Goal: Task Accomplishment & Management: Use online tool/utility

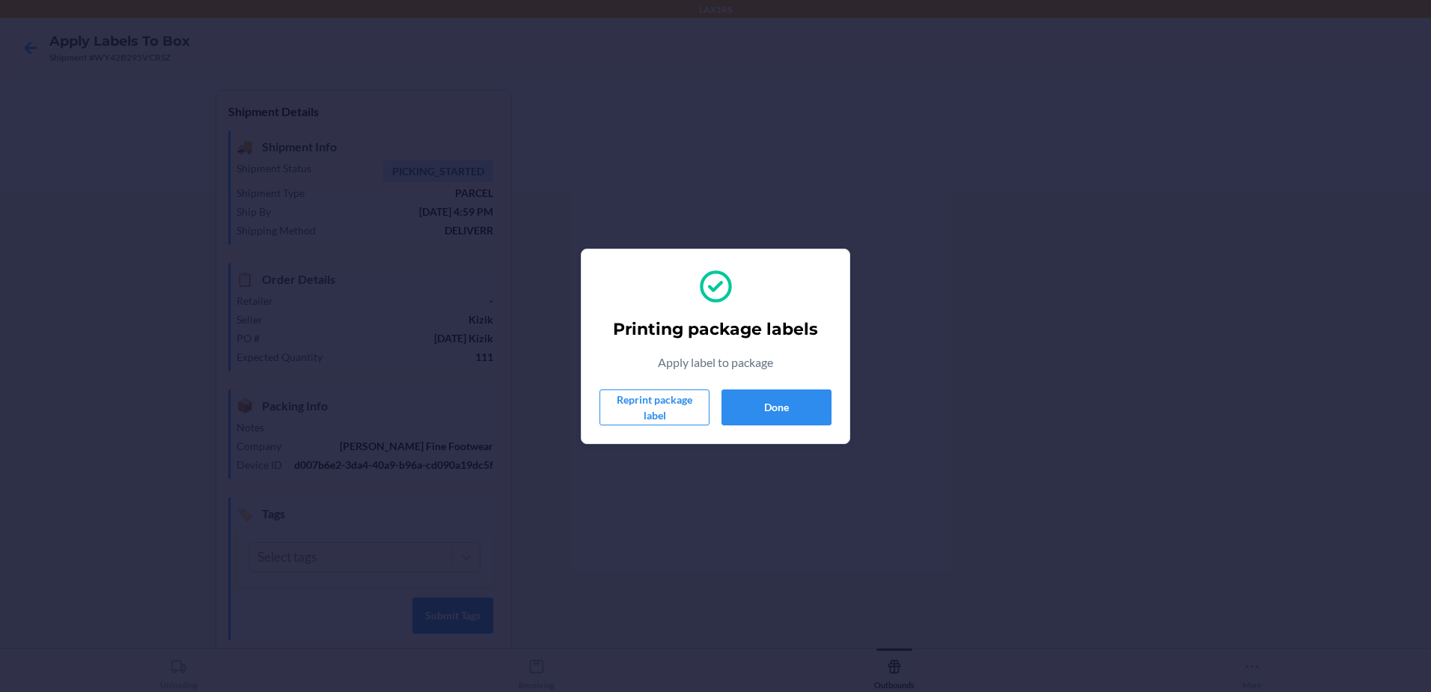
scroll to position [29, 0]
click at [790, 392] on button "Done" at bounding box center [777, 407] width 110 height 36
click at [809, 413] on button "Done" at bounding box center [777, 407] width 110 height 36
click at [775, 406] on button "Done" at bounding box center [777, 407] width 110 height 36
click at [790, 402] on button "Done" at bounding box center [777, 407] width 110 height 36
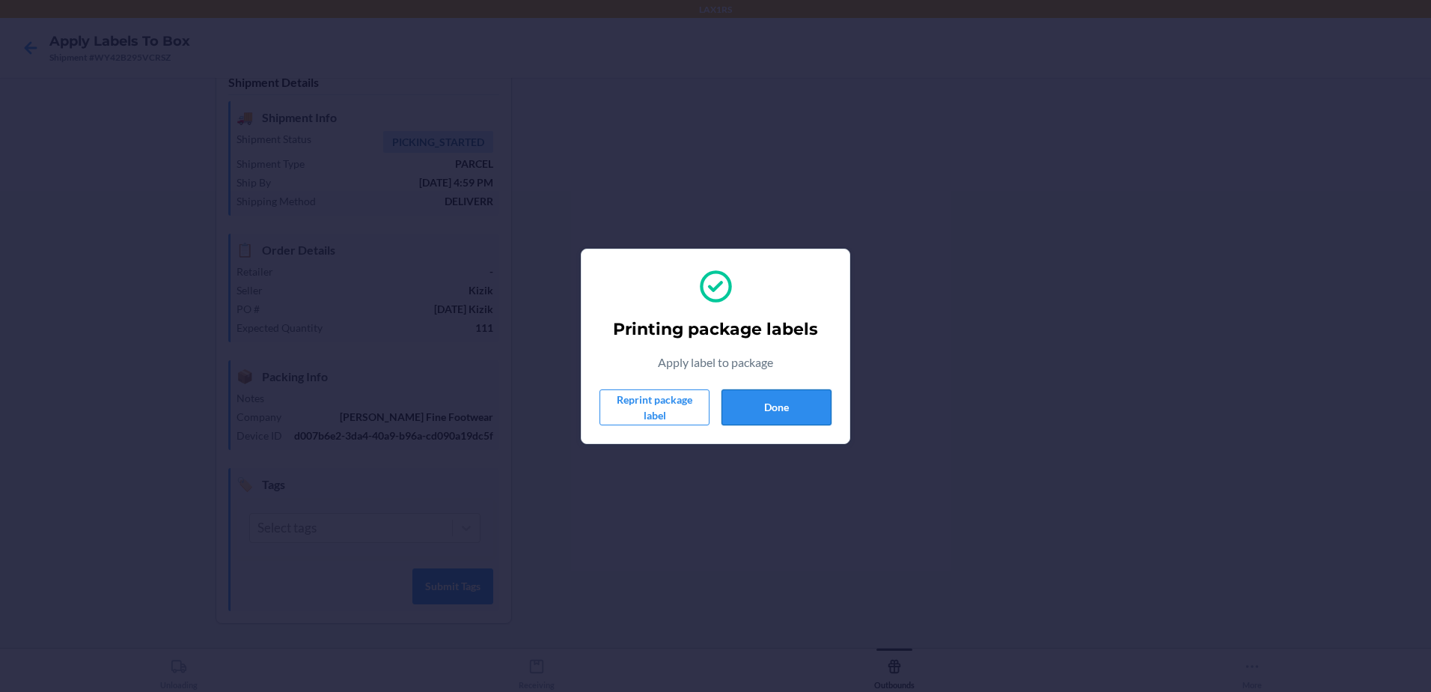
click at [819, 398] on button "Done" at bounding box center [777, 407] width 110 height 36
click at [807, 392] on button "Done" at bounding box center [777, 407] width 110 height 36
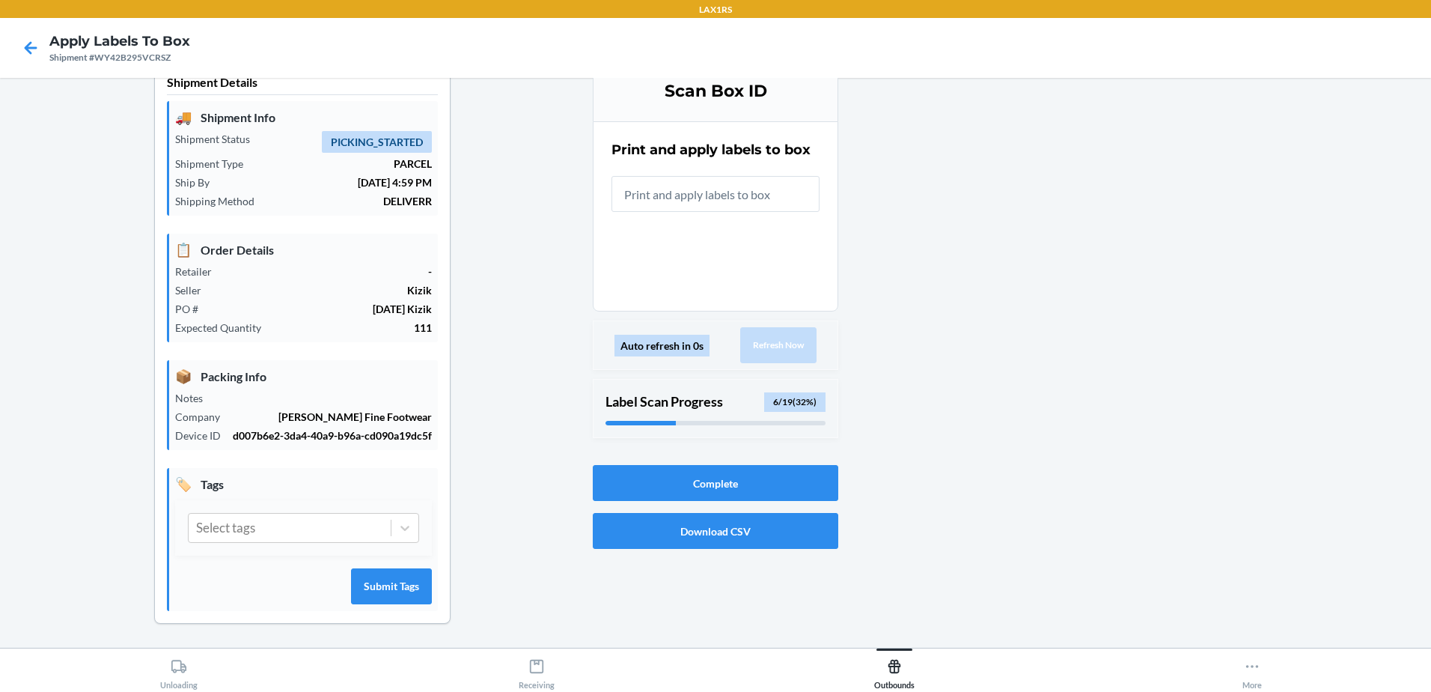
click at [743, 199] on input "text" at bounding box center [716, 194] width 208 height 36
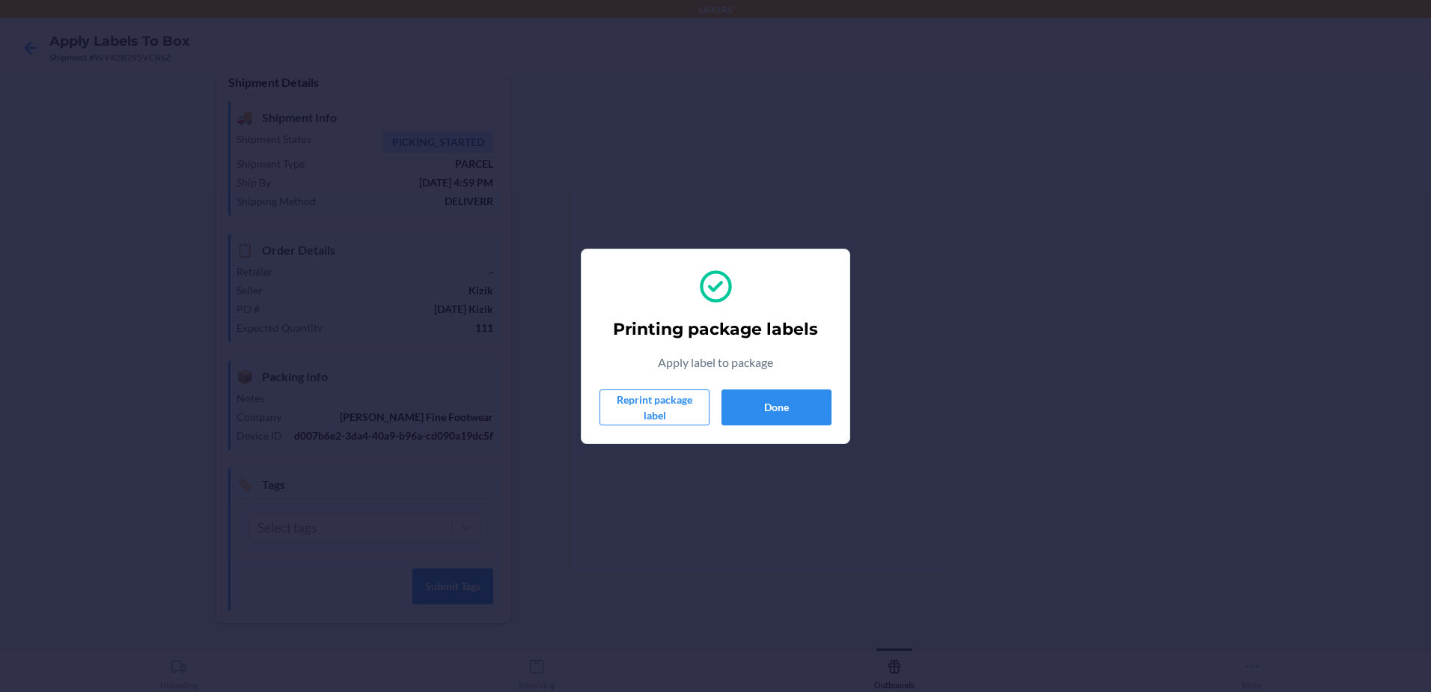
click at [781, 435] on section "Printing package labels Apply label to package Reprint package label Done" at bounding box center [716, 346] width 270 height 195
click at [787, 412] on button "Done" at bounding box center [777, 407] width 110 height 36
click at [793, 418] on button "Done" at bounding box center [777, 407] width 110 height 36
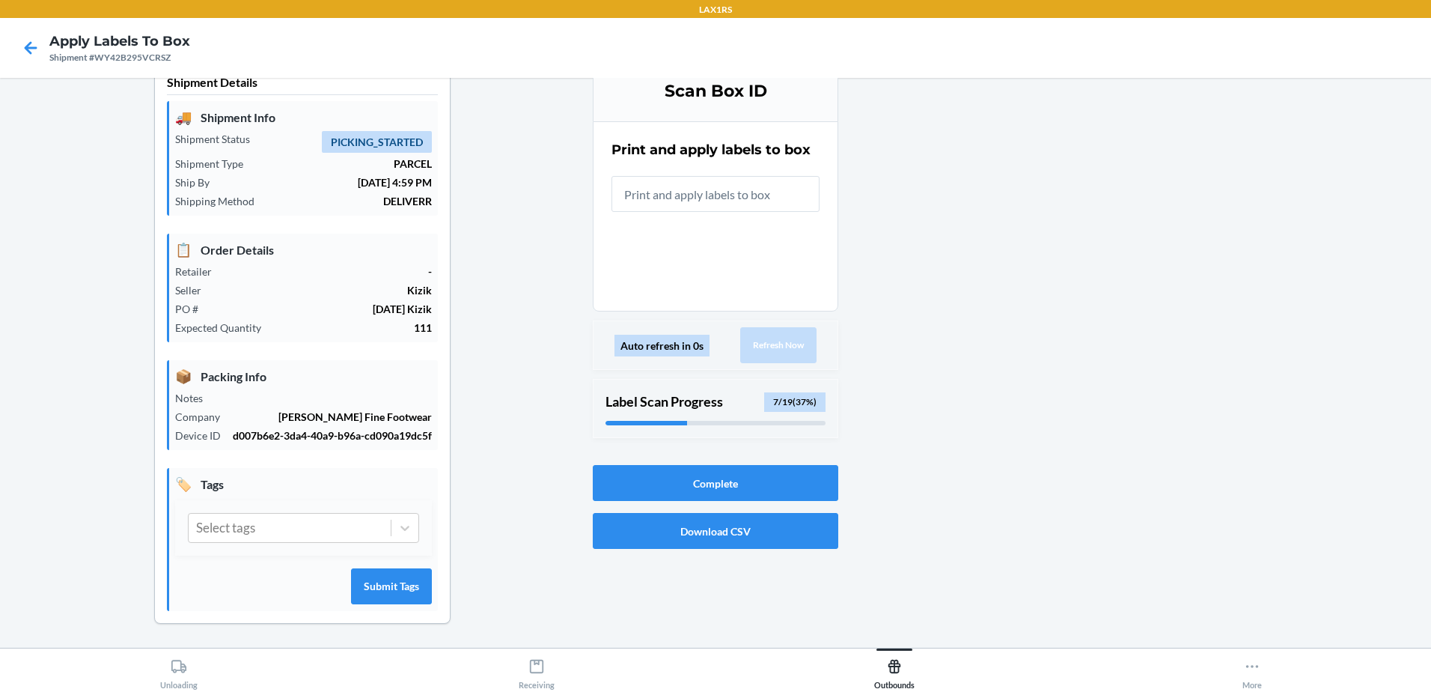
click at [744, 194] on input "text" at bounding box center [716, 194] width 208 height 36
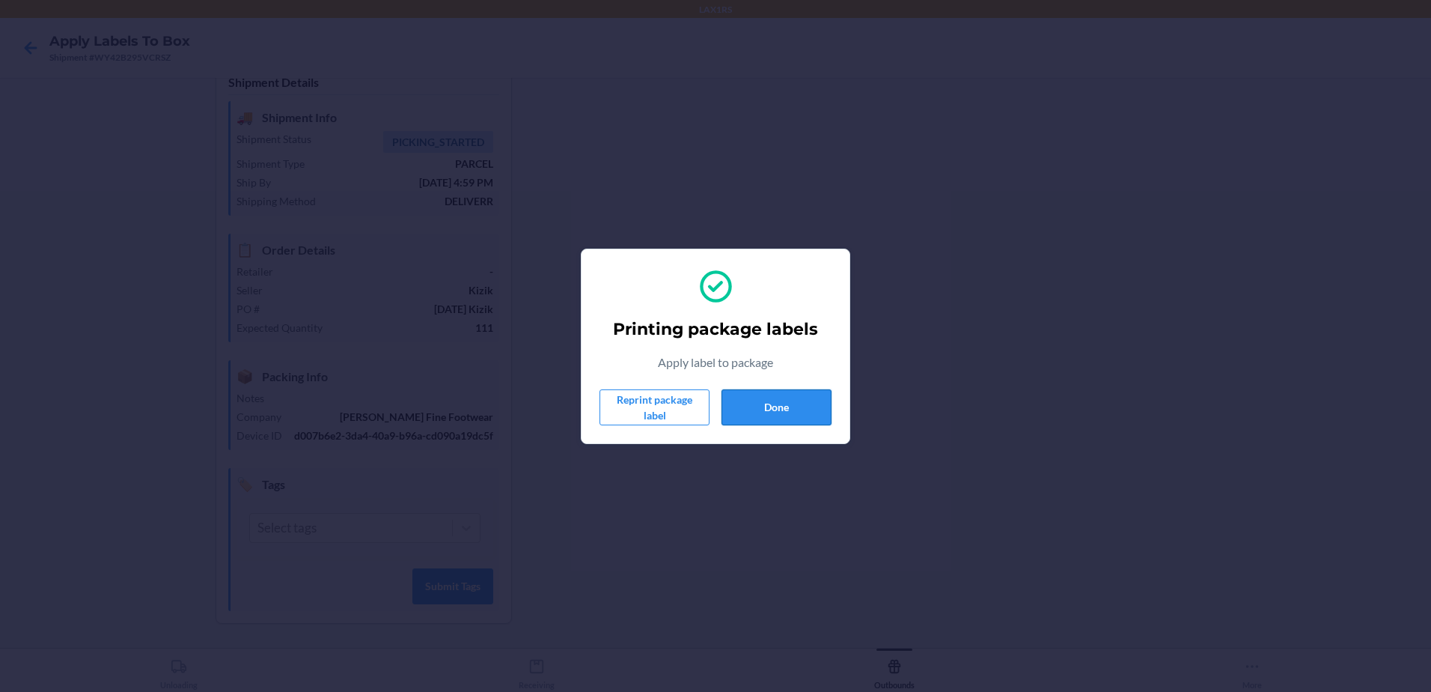
click at [780, 403] on button "Done" at bounding box center [777, 407] width 110 height 36
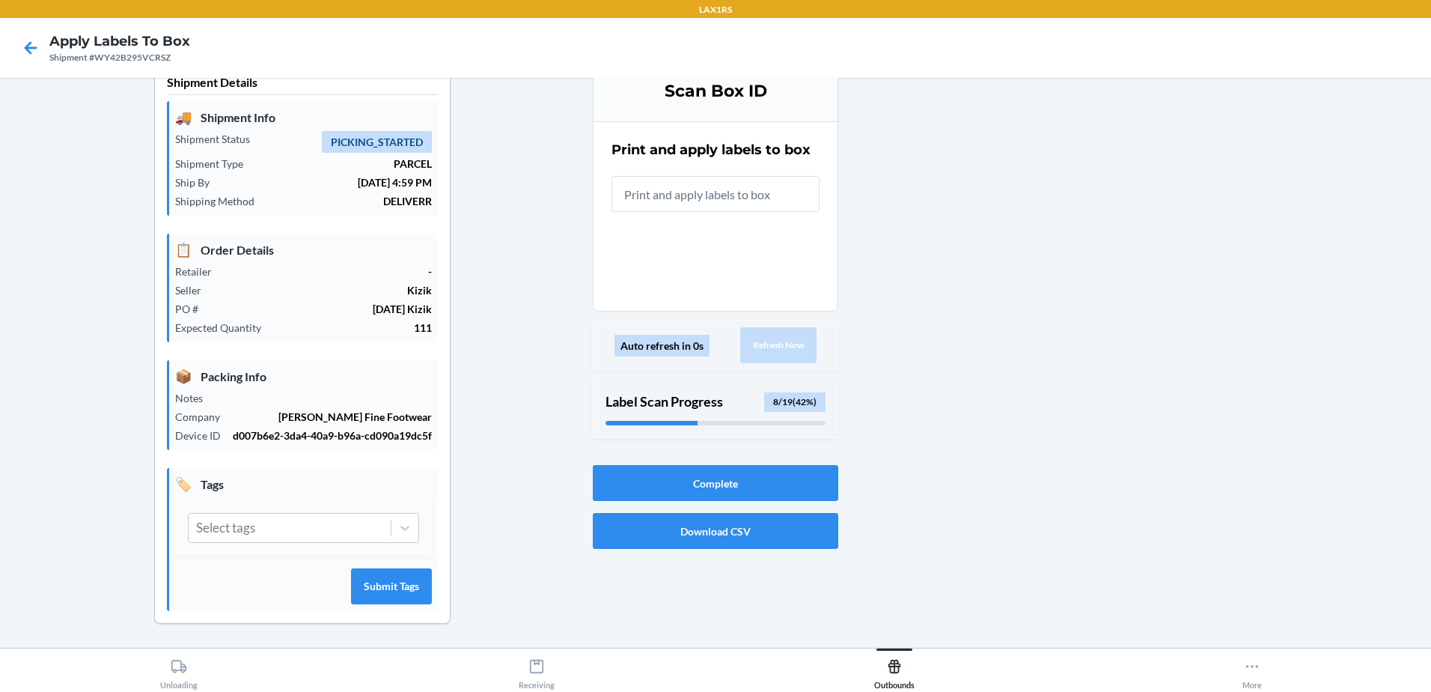
click at [738, 198] on input "text" at bounding box center [716, 194] width 208 height 36
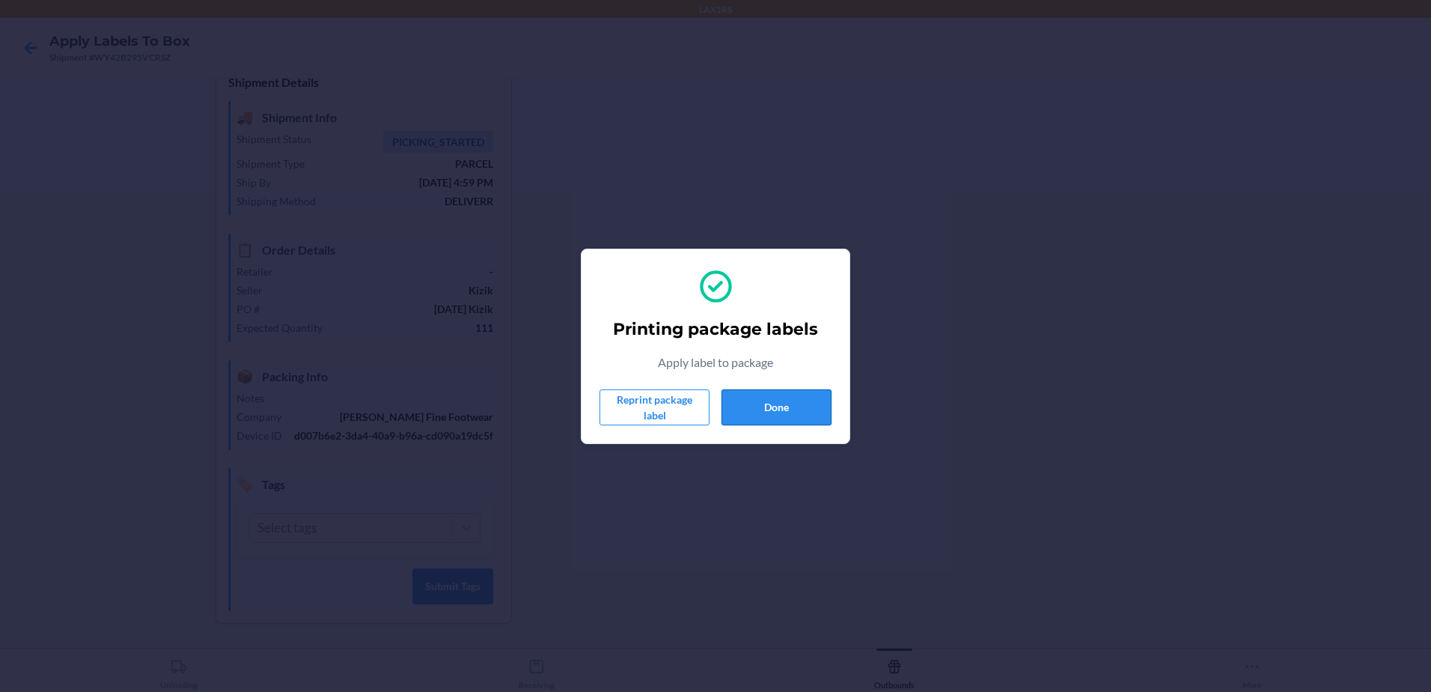
click at [739, 395] on button "Done" at bounding box center [777, 407] width 110 height 36
click at [725, 415] on button "Done" at bounding box center [777, 407] width 110 height 36
click at [784, 419] on button "Done" at bounding box center [777, 407] width 110 height 36
click at [801, 404] on button "Done" at bounding box center [777, 407] width 110 height 36
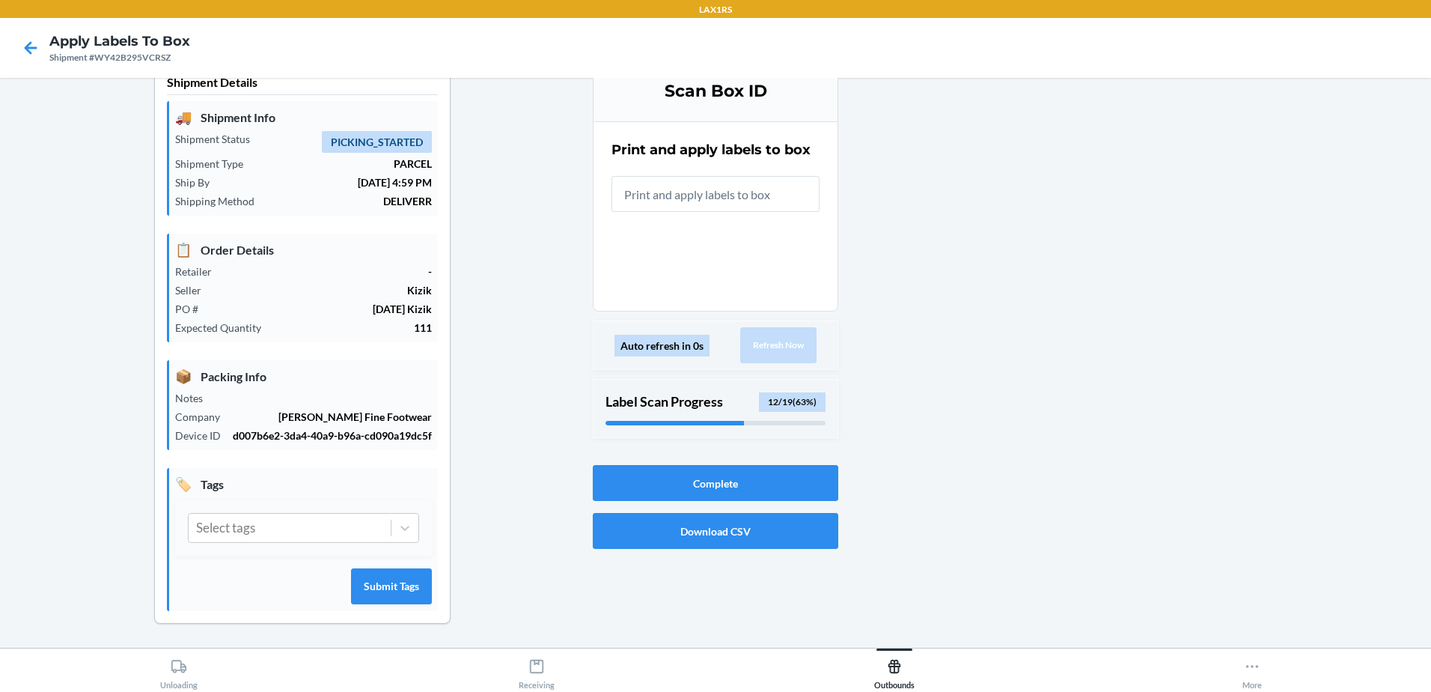
click at [712, 207] on input "text" at bounding box center [716, 194] width 208 height 36
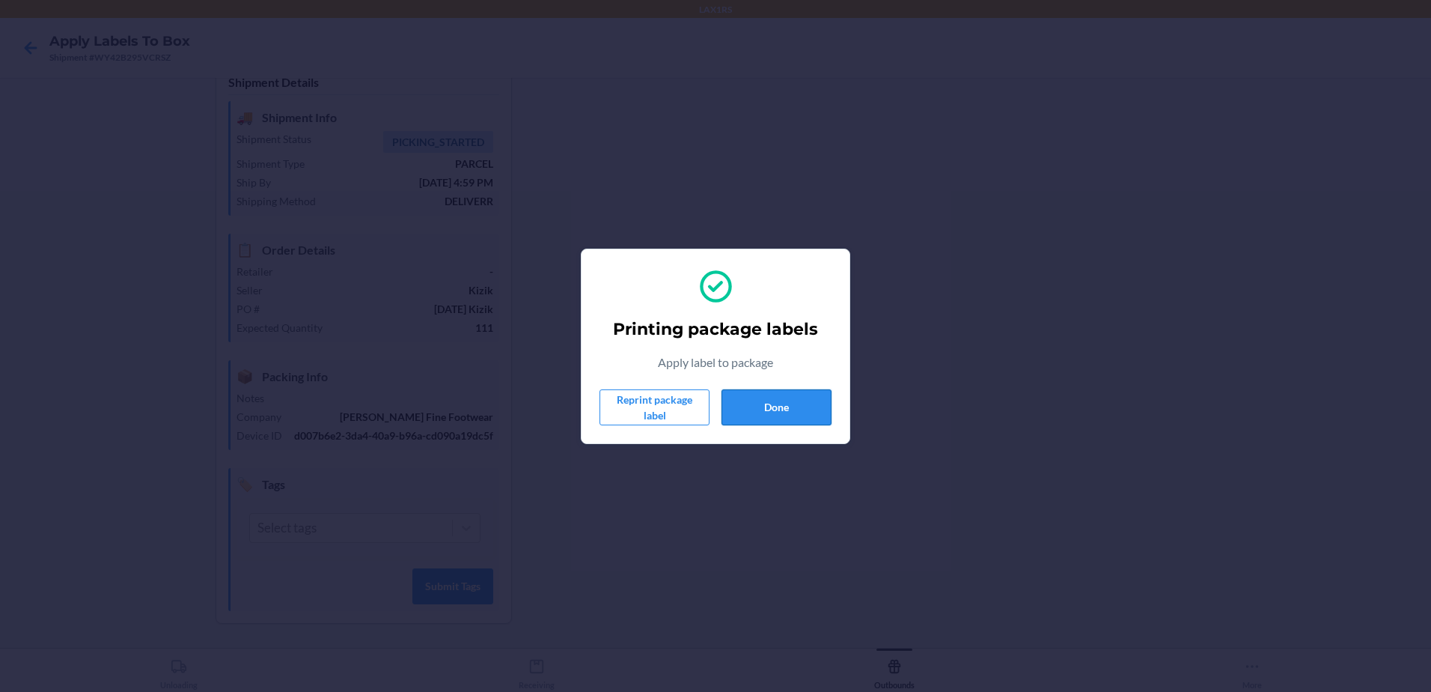
click at [774, 403] on button "Done" at bounding box center [777, 407] width 110 height 36
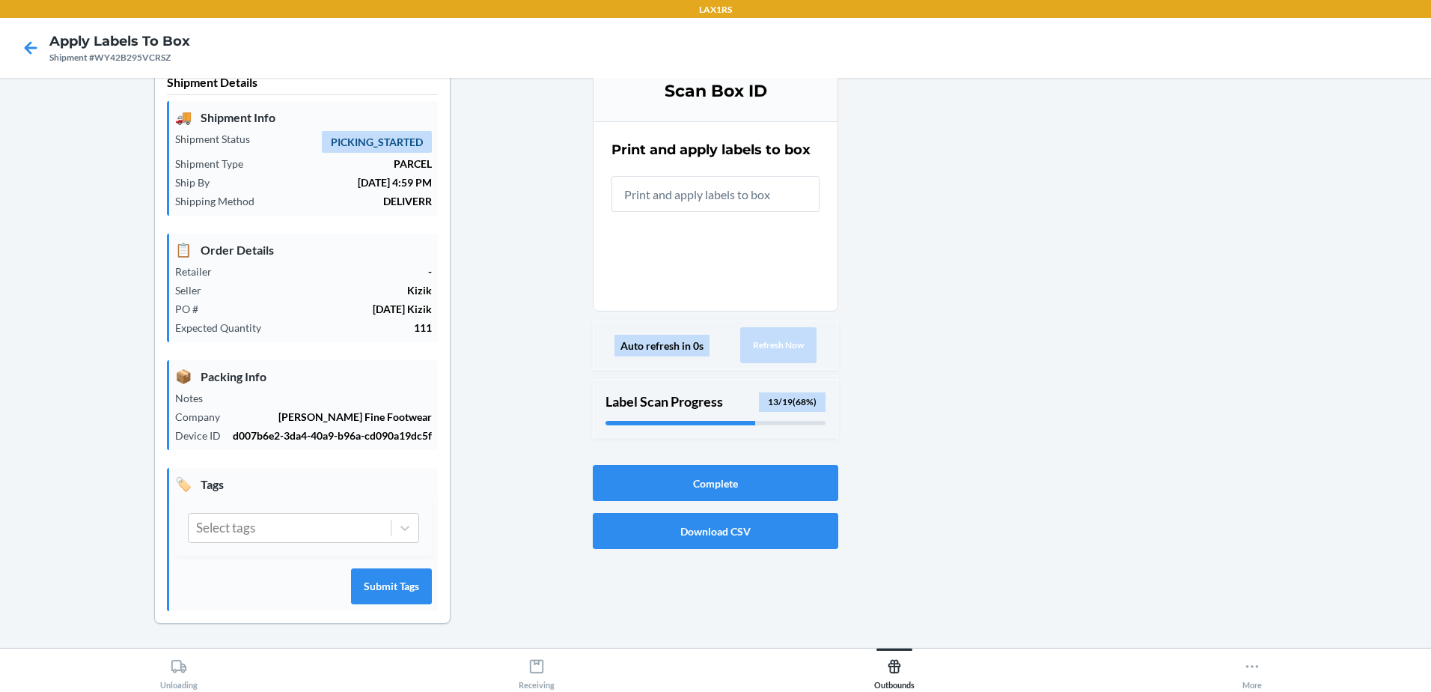
click at [788, 185] on input "text" at bounding box center [716, 194] width 208 height 36
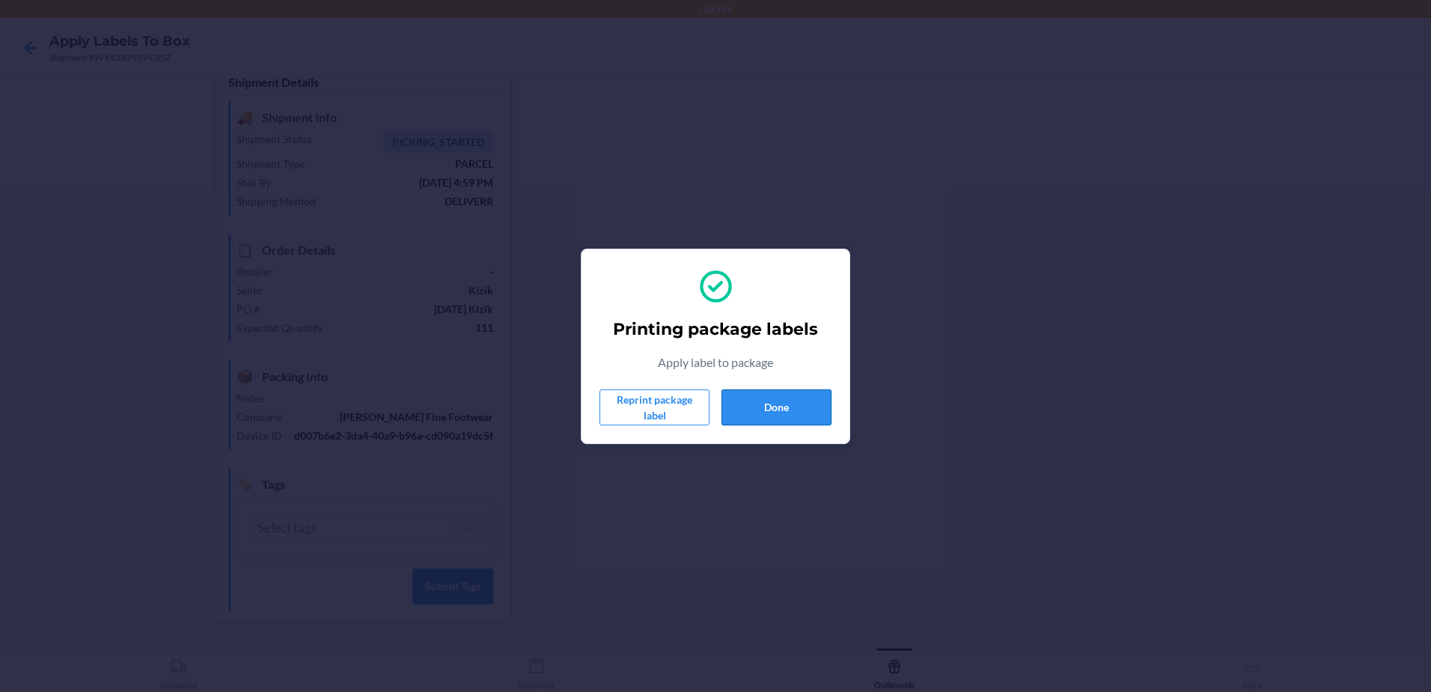
click at [750, 400] on button "Done" at bounding box center [777, 407] width 110 height 36
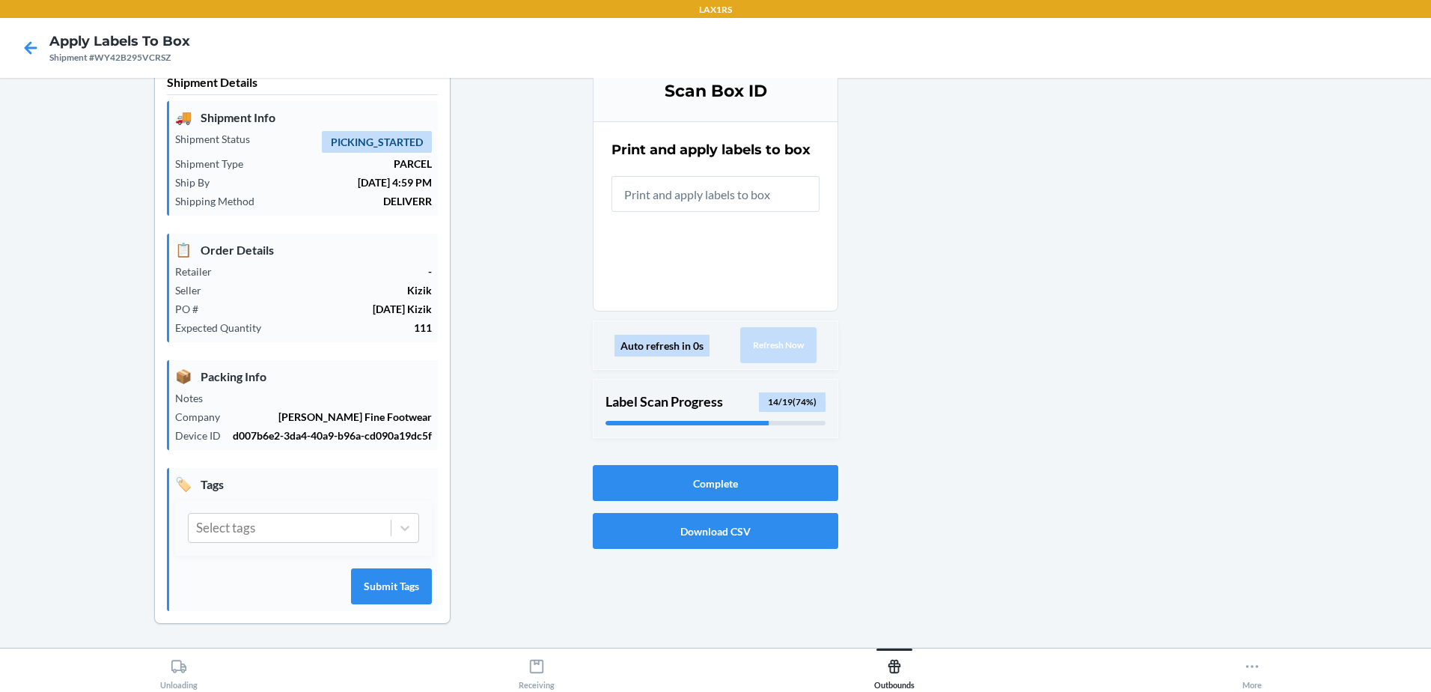
click at [752, 189] on input "text" at bounding box center [716, 194] width 208 height 36
click at [751, 204] on input "text" at bounding box center [716, 194] width 208 height 36
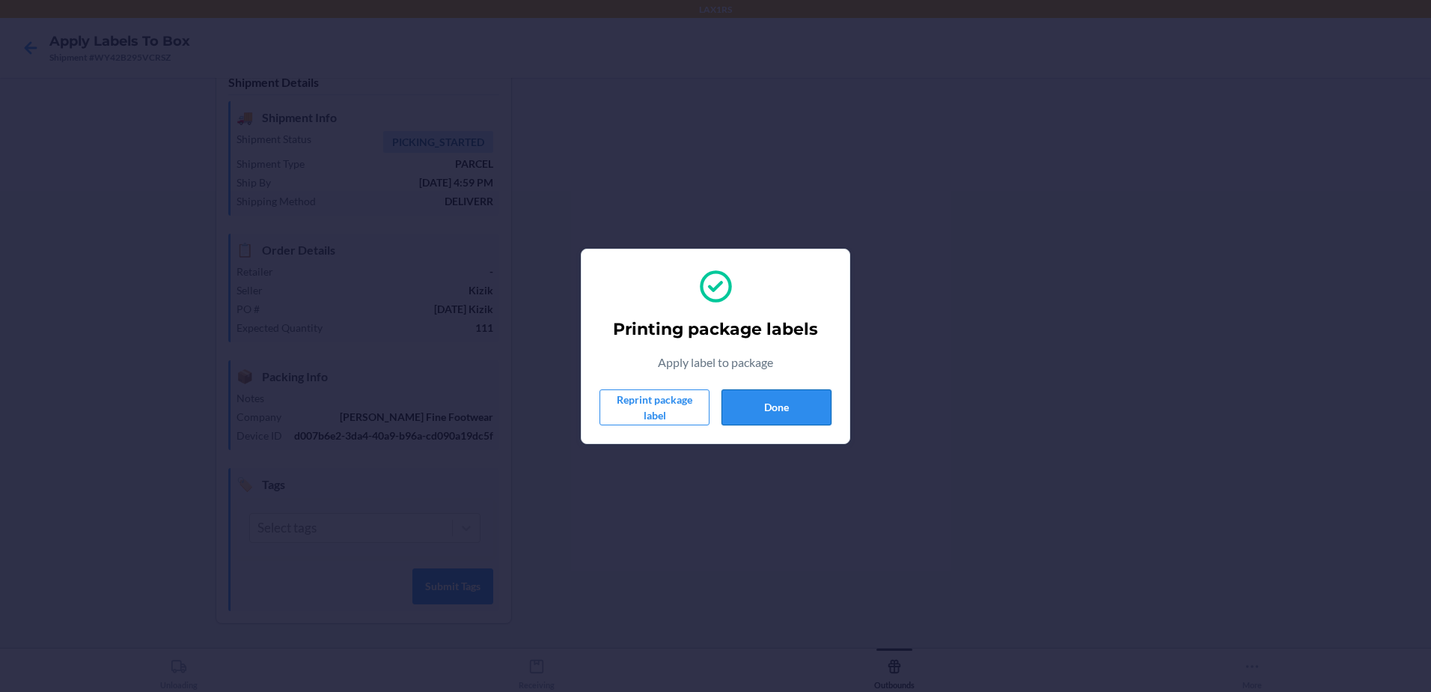
click at [740, 402] on button "Done" at bounding box center [777, 407] width 110 height 36
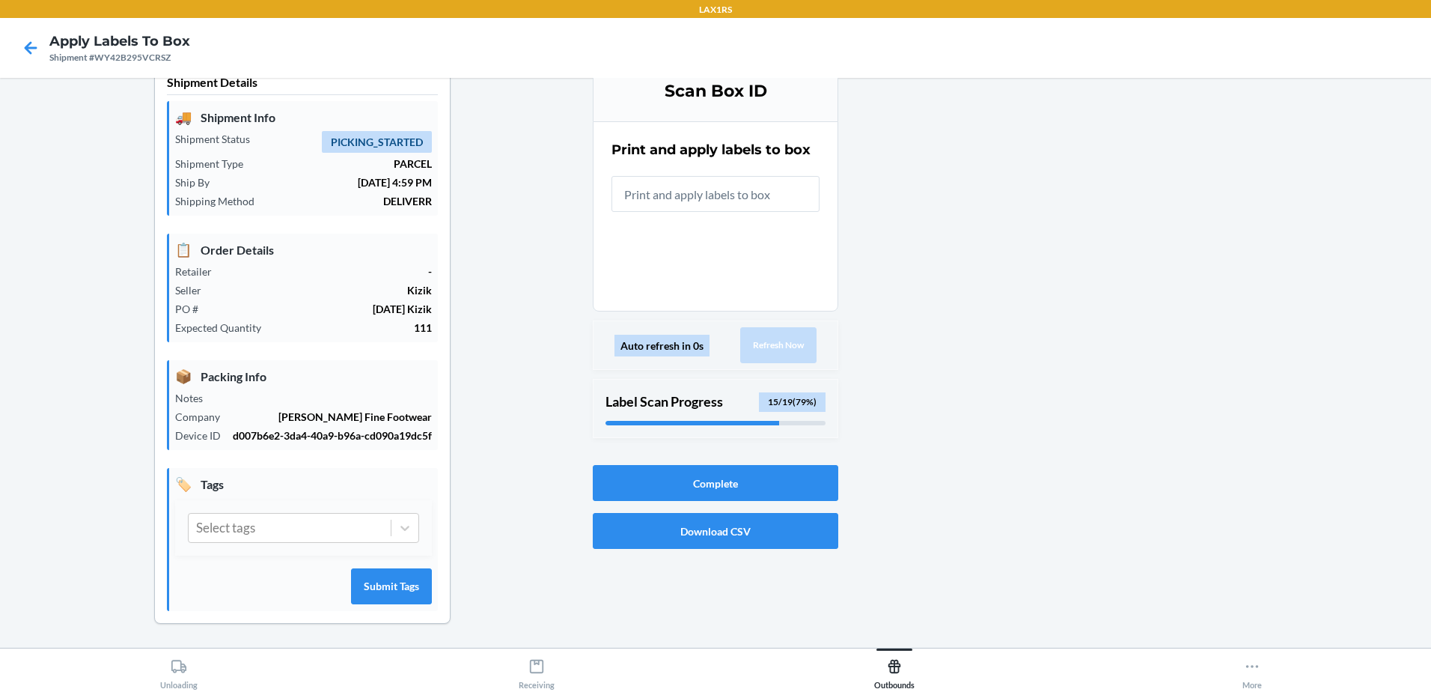
click at [714, 192] on input "text" at bounding box center [716, 194] width 208 height 36
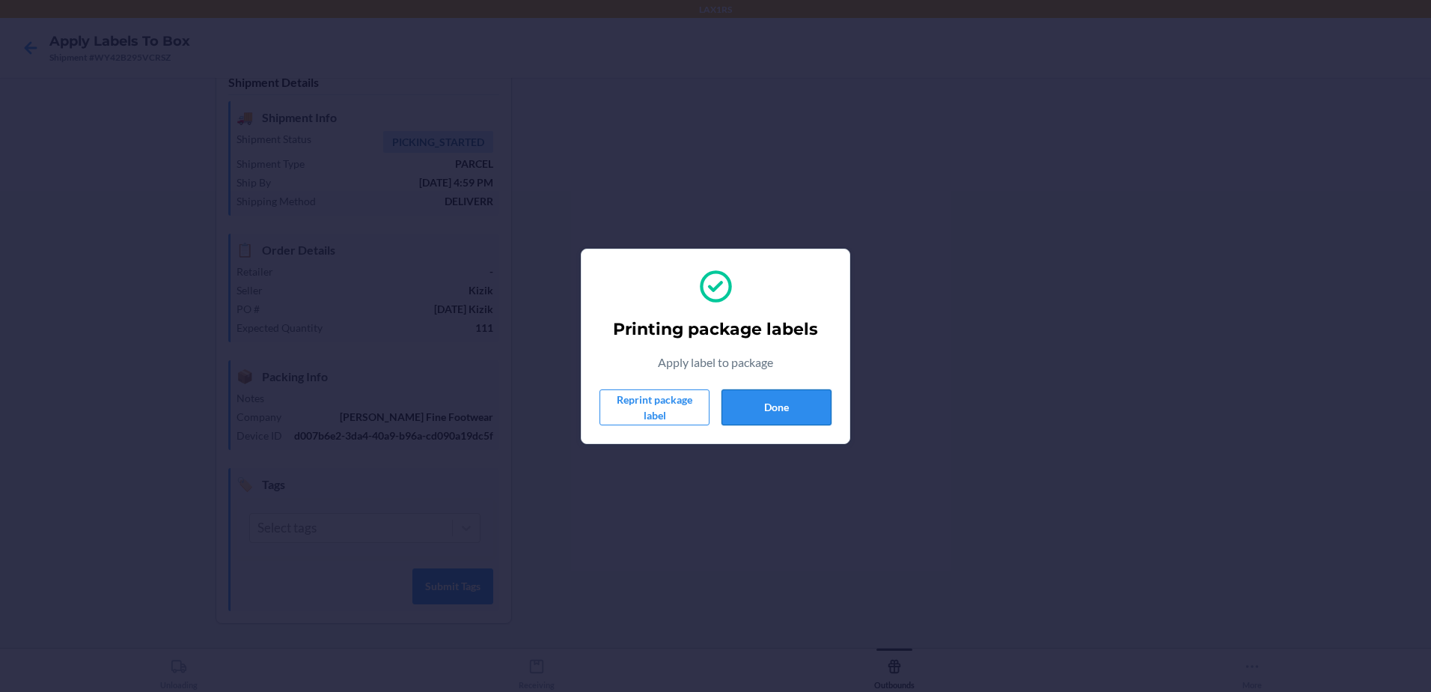
click at [748, 405] on button "Done" at bounding box center [777, 407] width 110 height 36
click at [812, 413] on button "Done" at bounding box center [777, 407] width 110 height 36
click at [776, 398] on button "Done" at bounding box center [777, 407] width 110 height 36
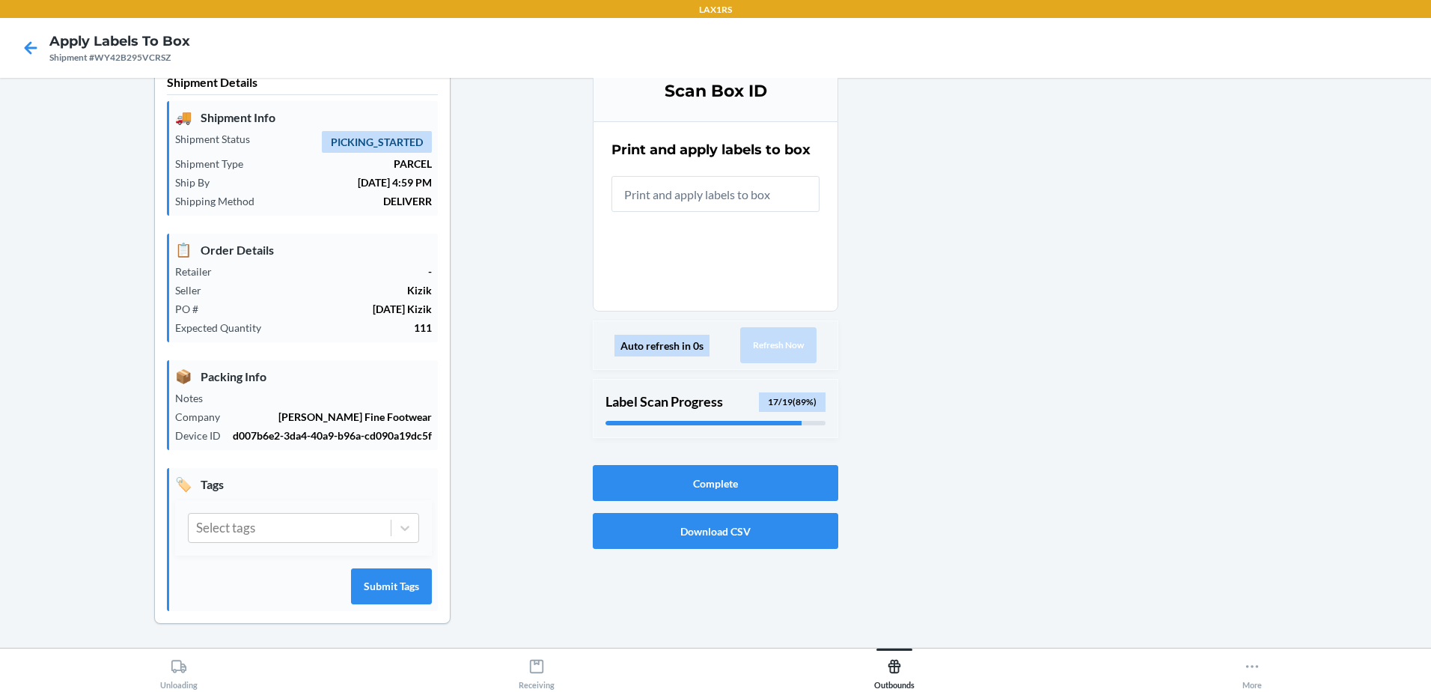
click at [703, 189] on input "text" at bounding box center [716, 194] width 208 height 36
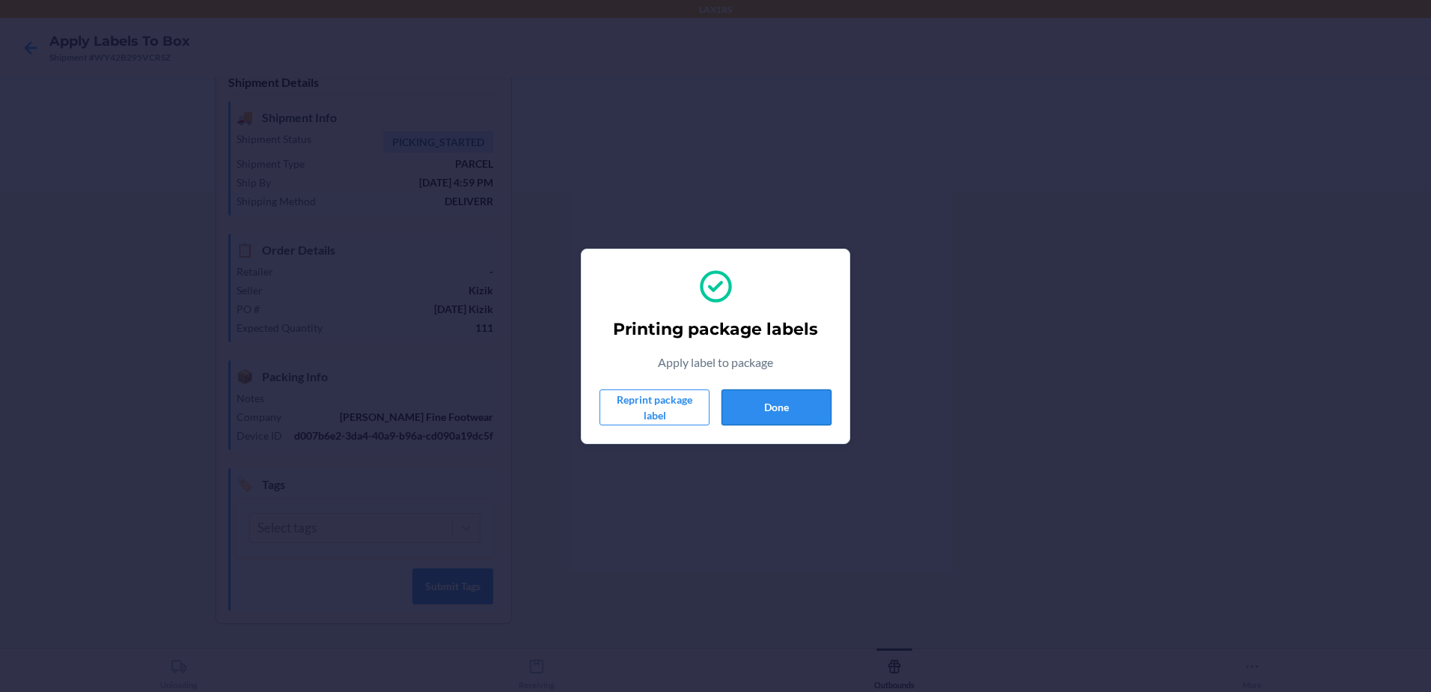
click at [758, 418] on button "Done" at bounding box center [777, 407] width 110 height 36
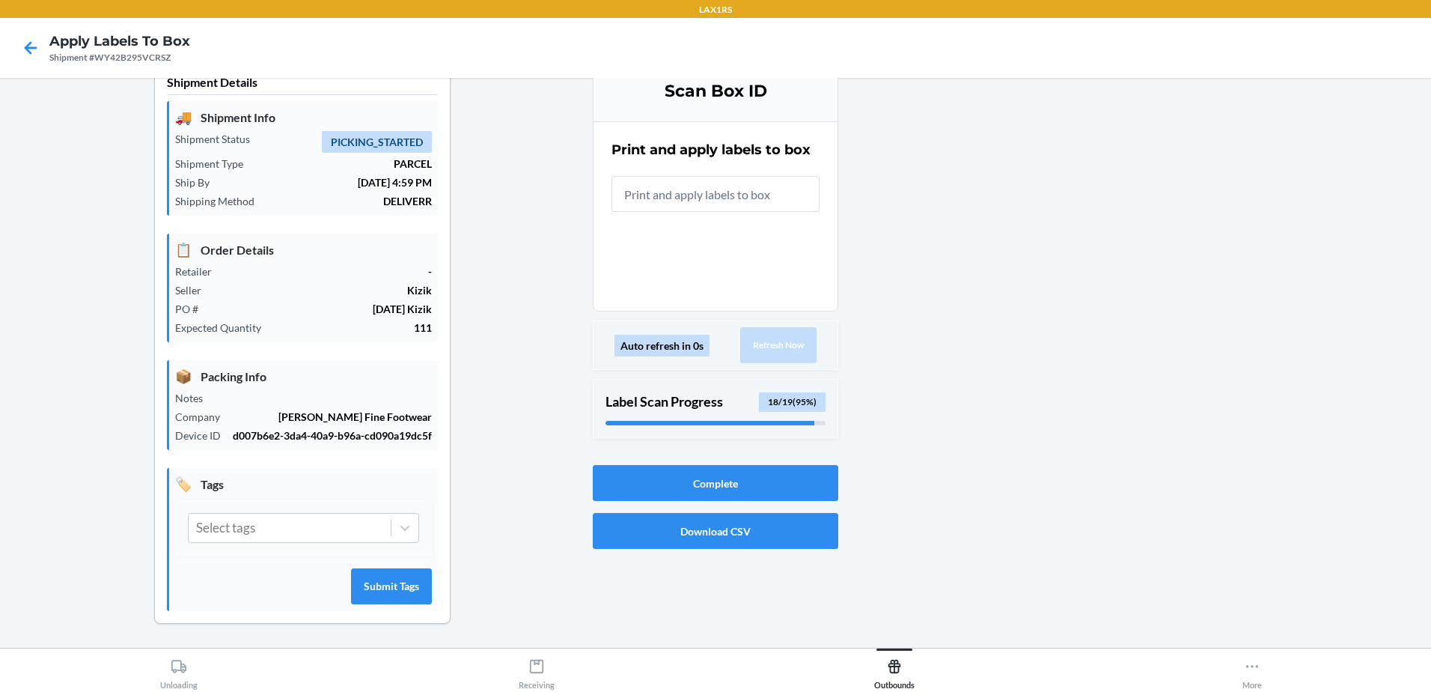
click at [785, 175] on div "Print and apply labels to box" at bounding box center [716, 176] width 208 height 81
click at [776, 209] on input "text" at bounding box center [716, 194] width 208 height 36
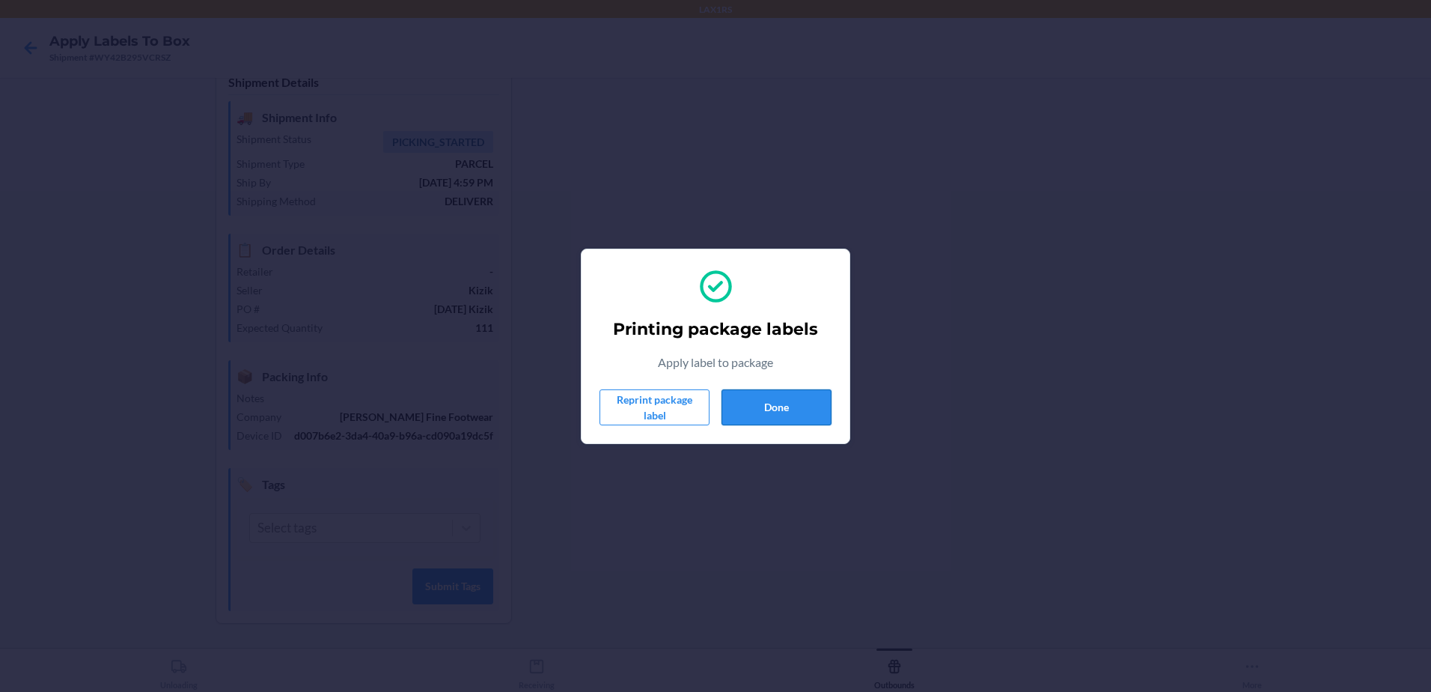
click at [755, 407] on button "Done" at bounding box center [777, 407] width 110 height 36
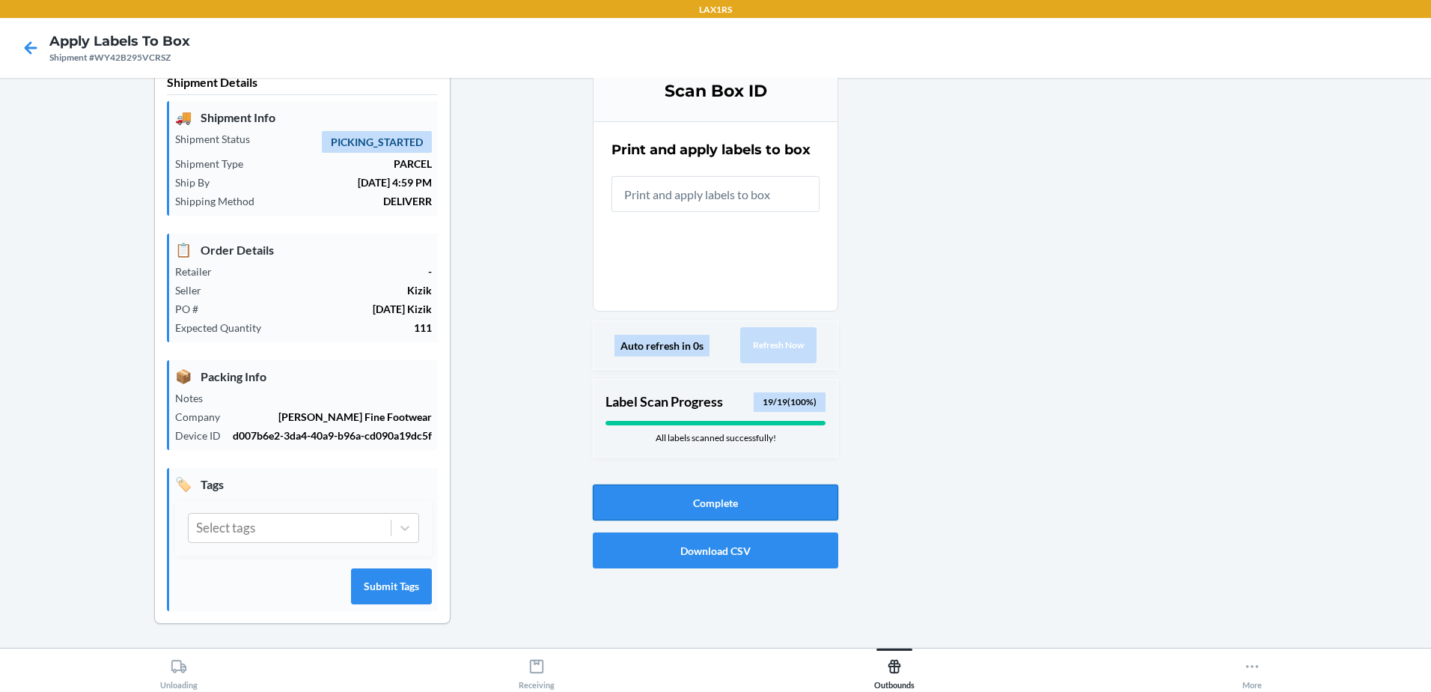
click at [743, 491] on button "Complete" at bounding box center [716, 502] width 246 height 36
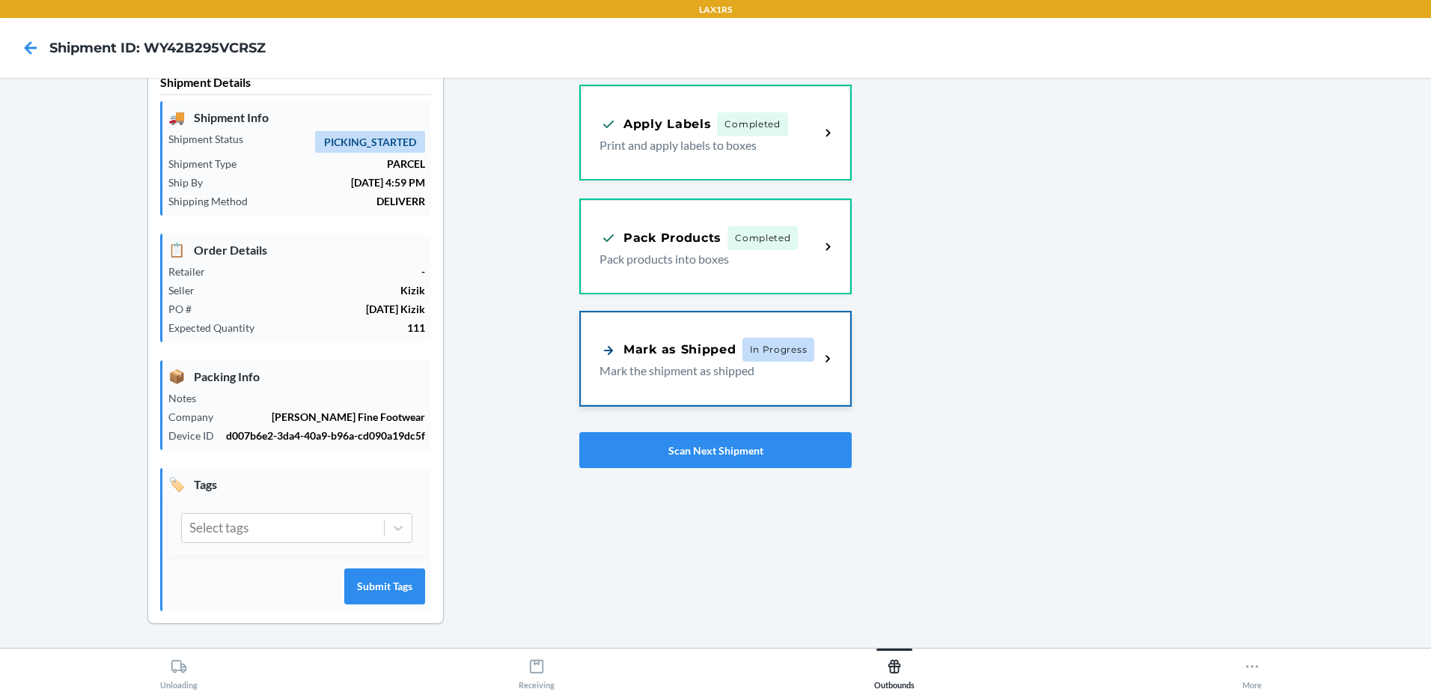
click at [645, 353] on div "Mark as Shipped" at bounding box center [668, 350] width 137 height 19
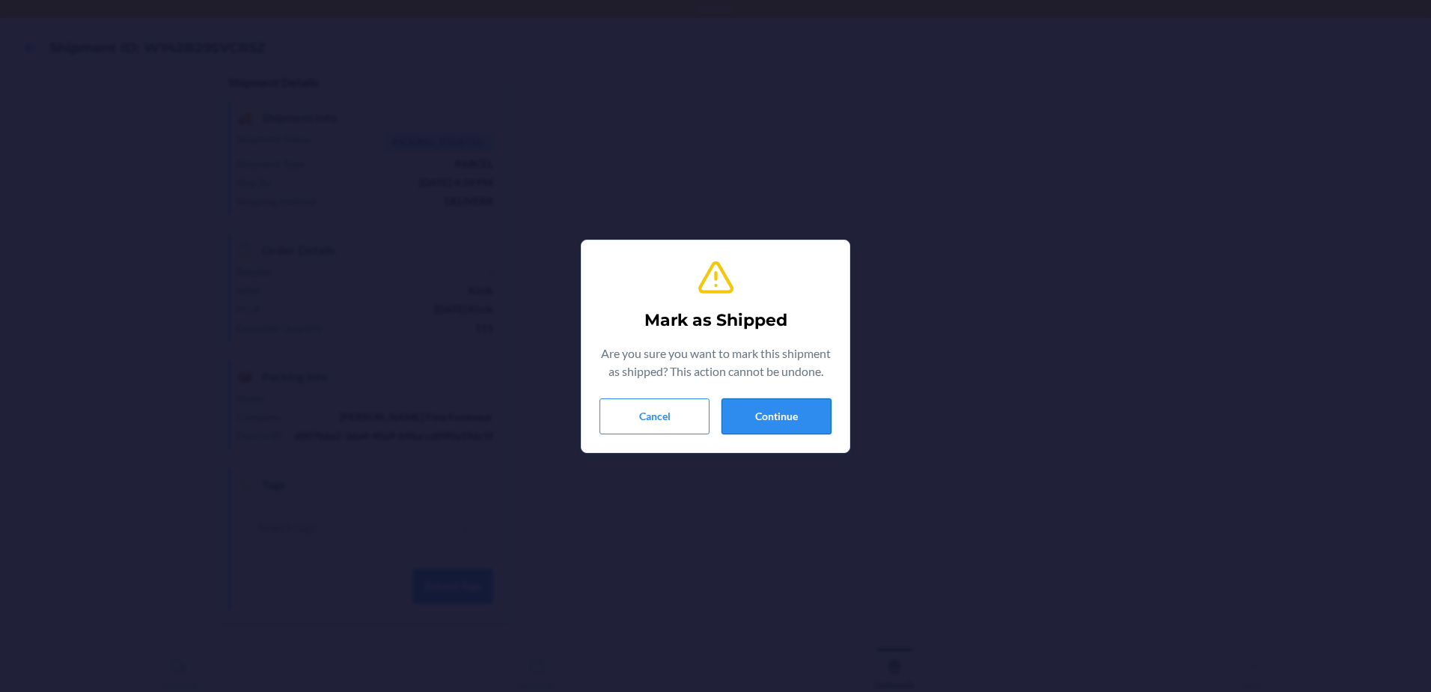
click at [824, 415] on button "Continue" at bounding box center [777, 416] width 110 height 36
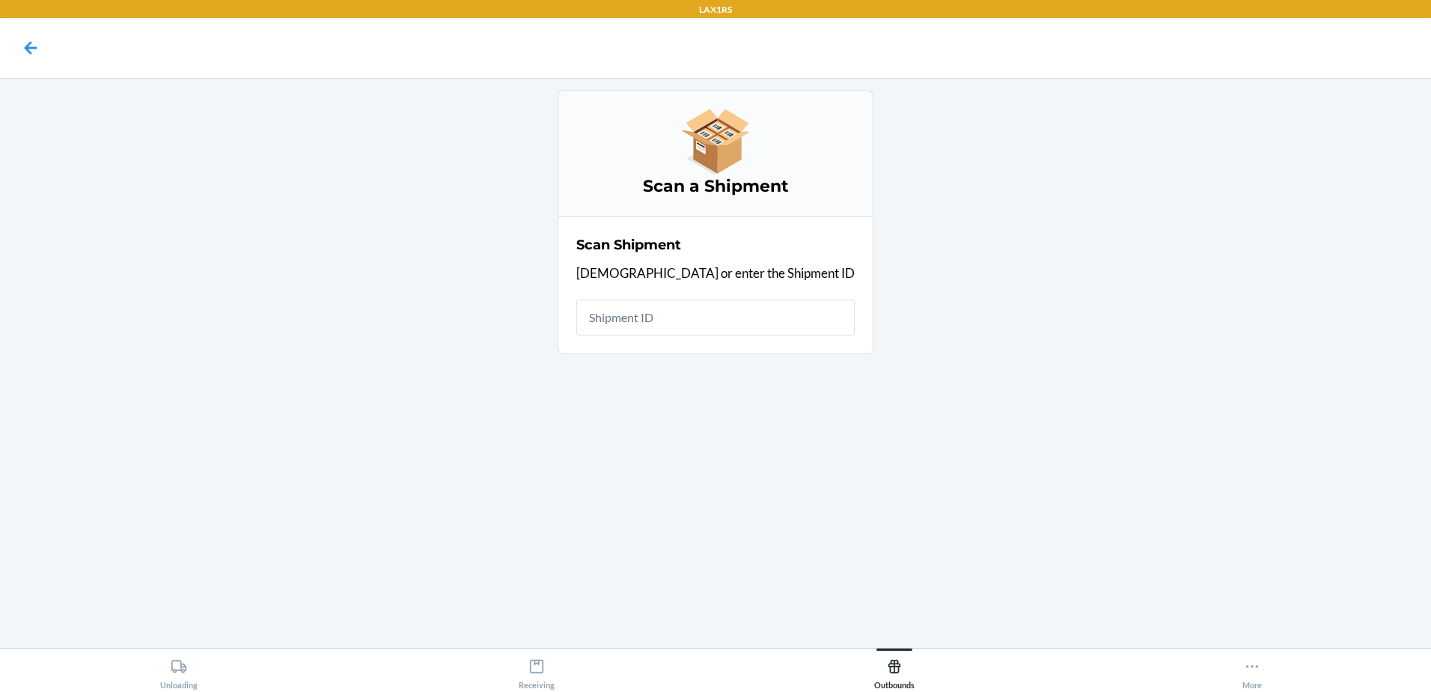
click at [745, 320] on input "text" at bounding box center [715, 317] width 279 height 36
type input "WE4OZS1DR9I"
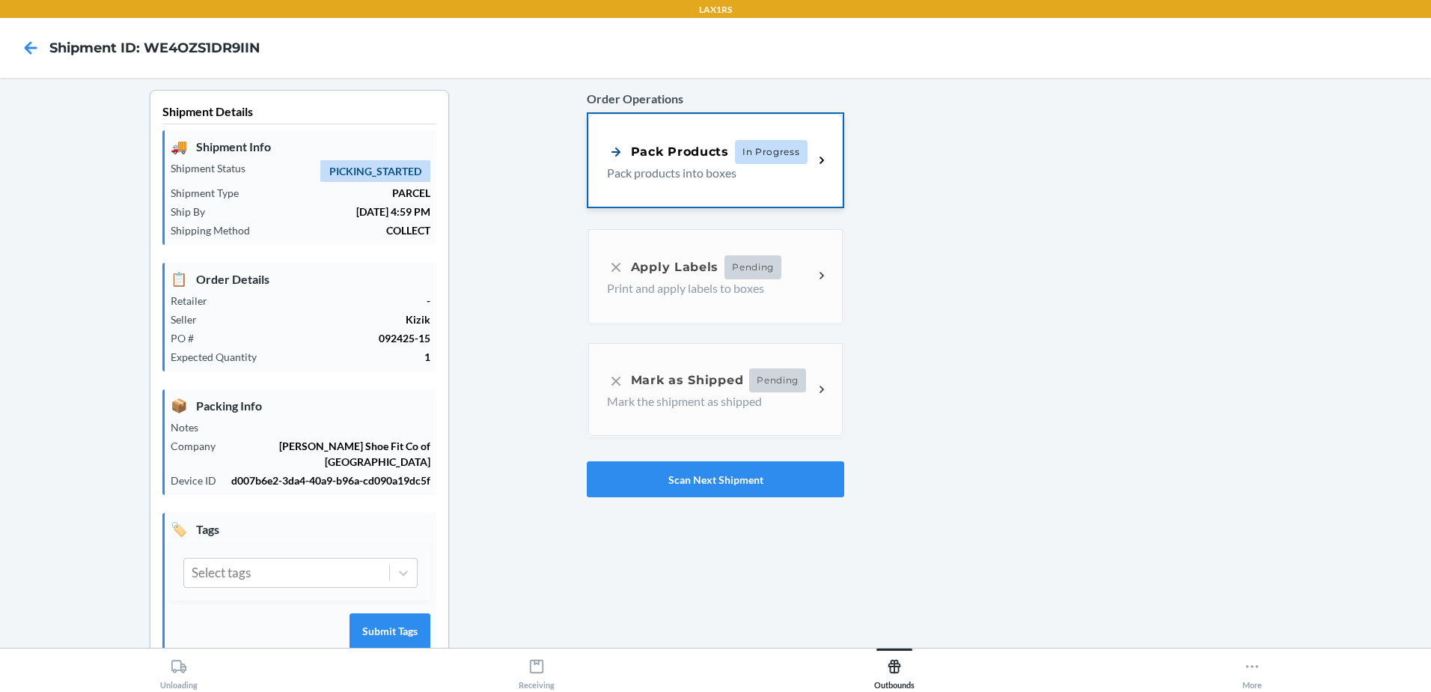
click at [653, 160] on div "Pack Products" at bounding box center [668, 151] width 122 height 19
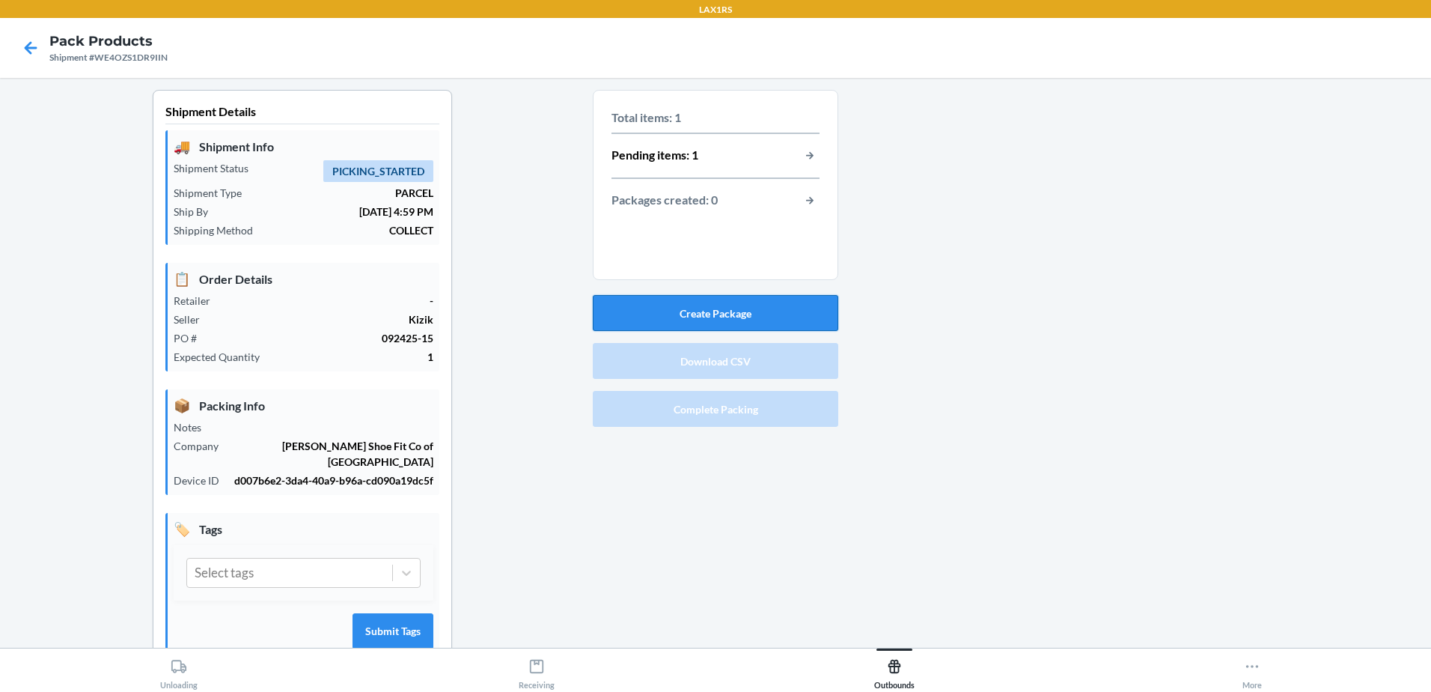
click at [671, 297] on button "Create Package" at bounding box center [716, 313] width 246 height 36
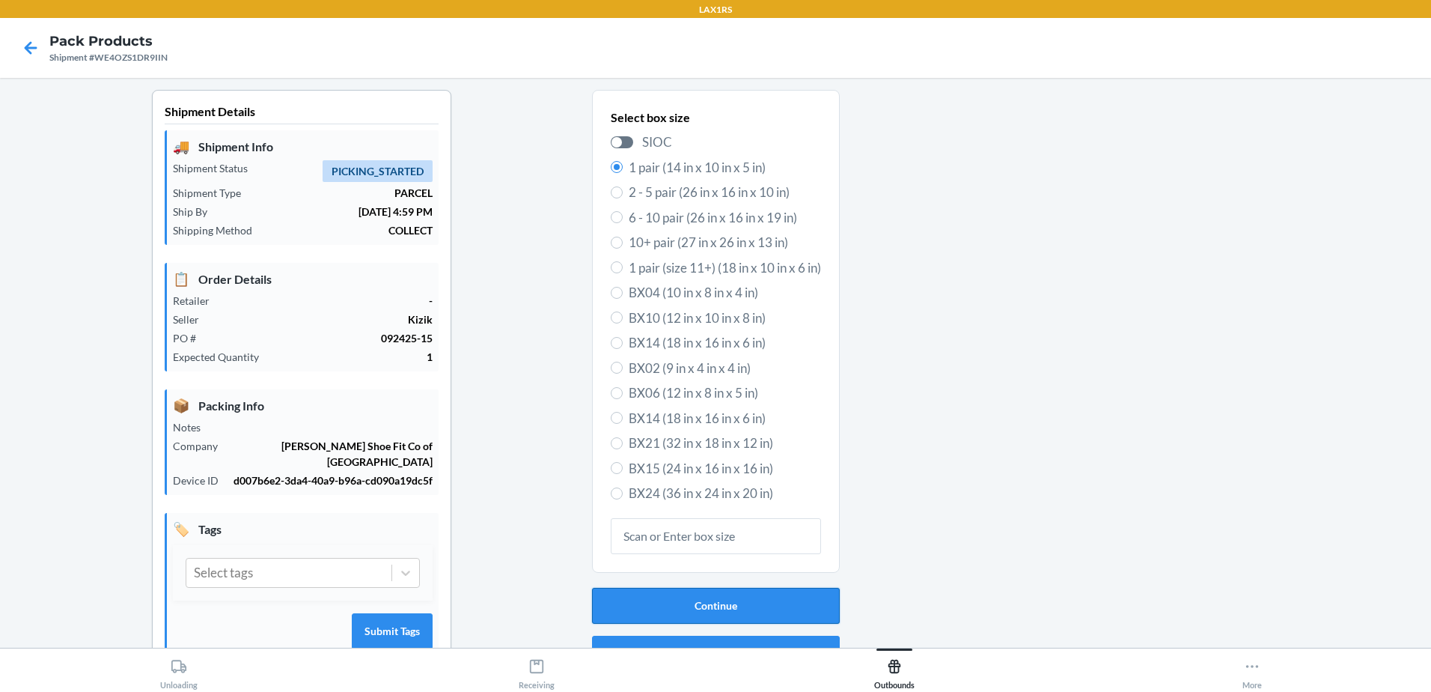
click at [764, 603] on button "Continue" at bounding box center [716, 606] width 248 height 36
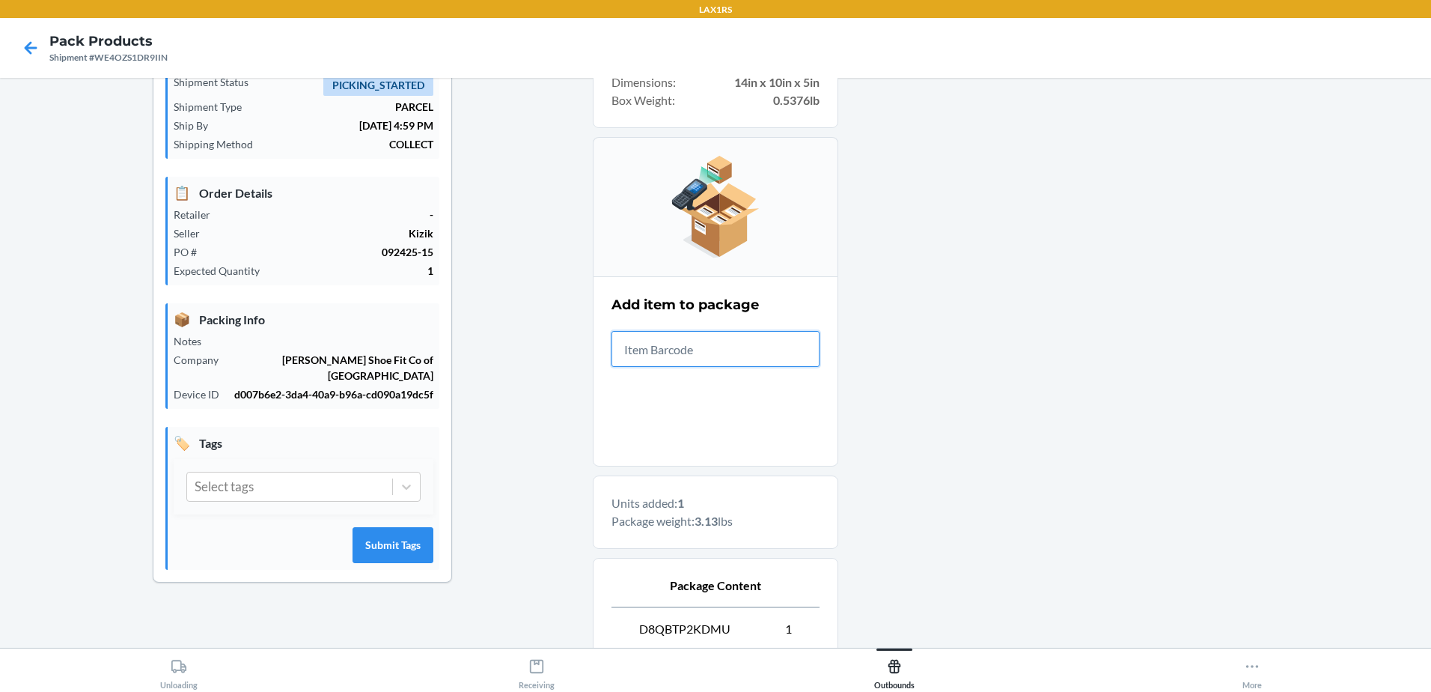
scroll to position [248, 0]
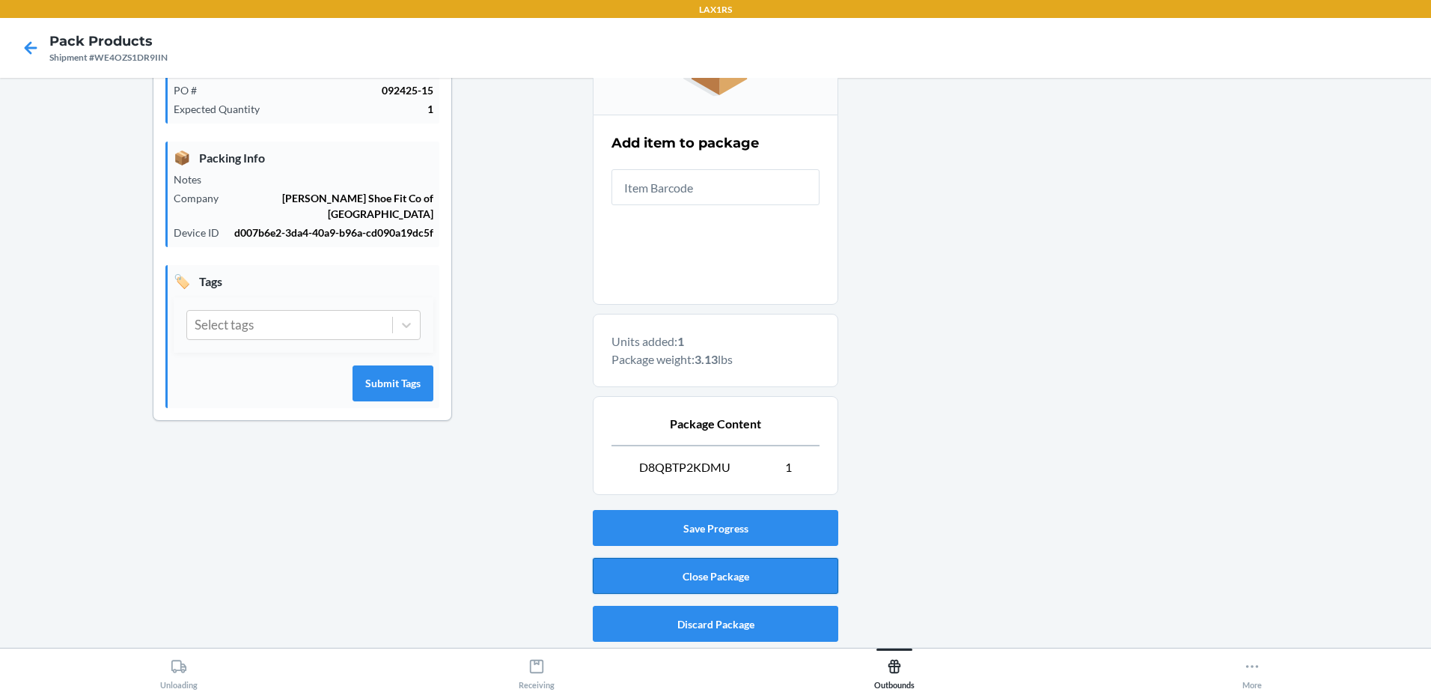
click at [734, 568] on button "Close Package" at bounding box center [716, 576] width 246 height 36
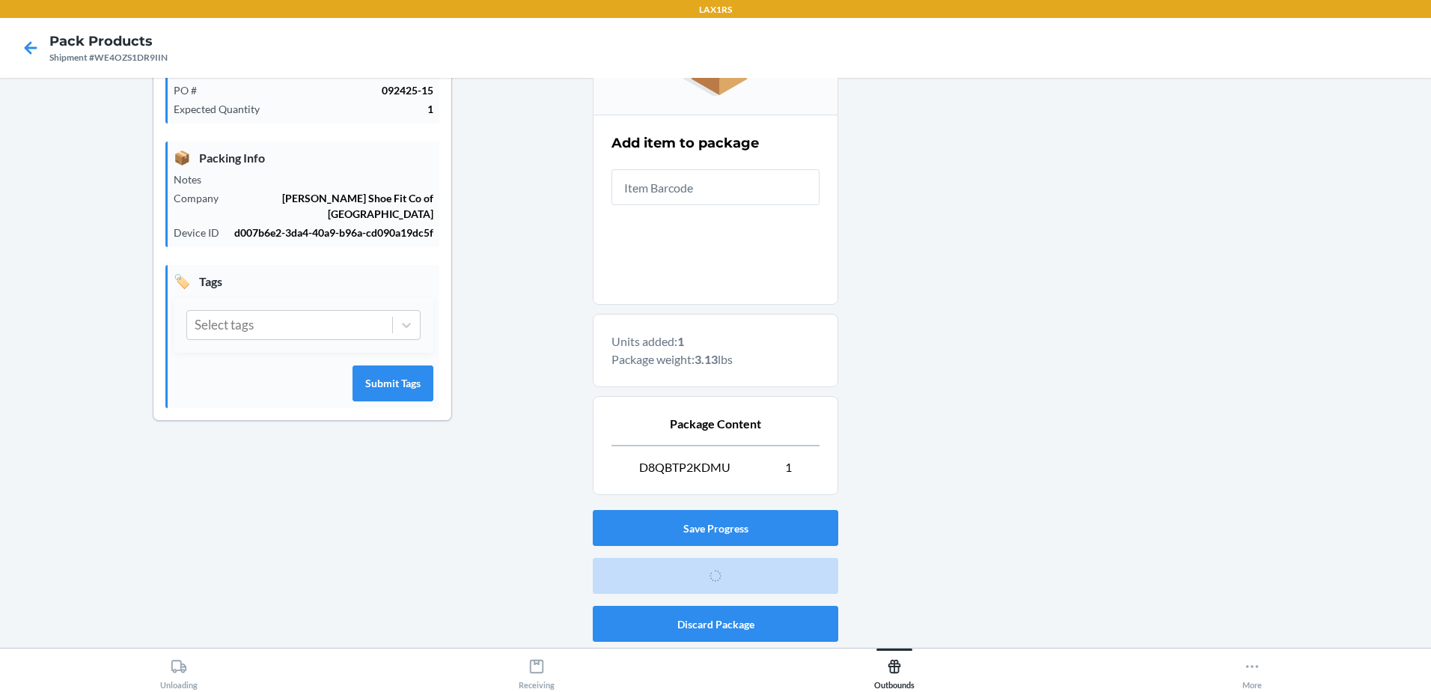
scroll to position [29, 0]
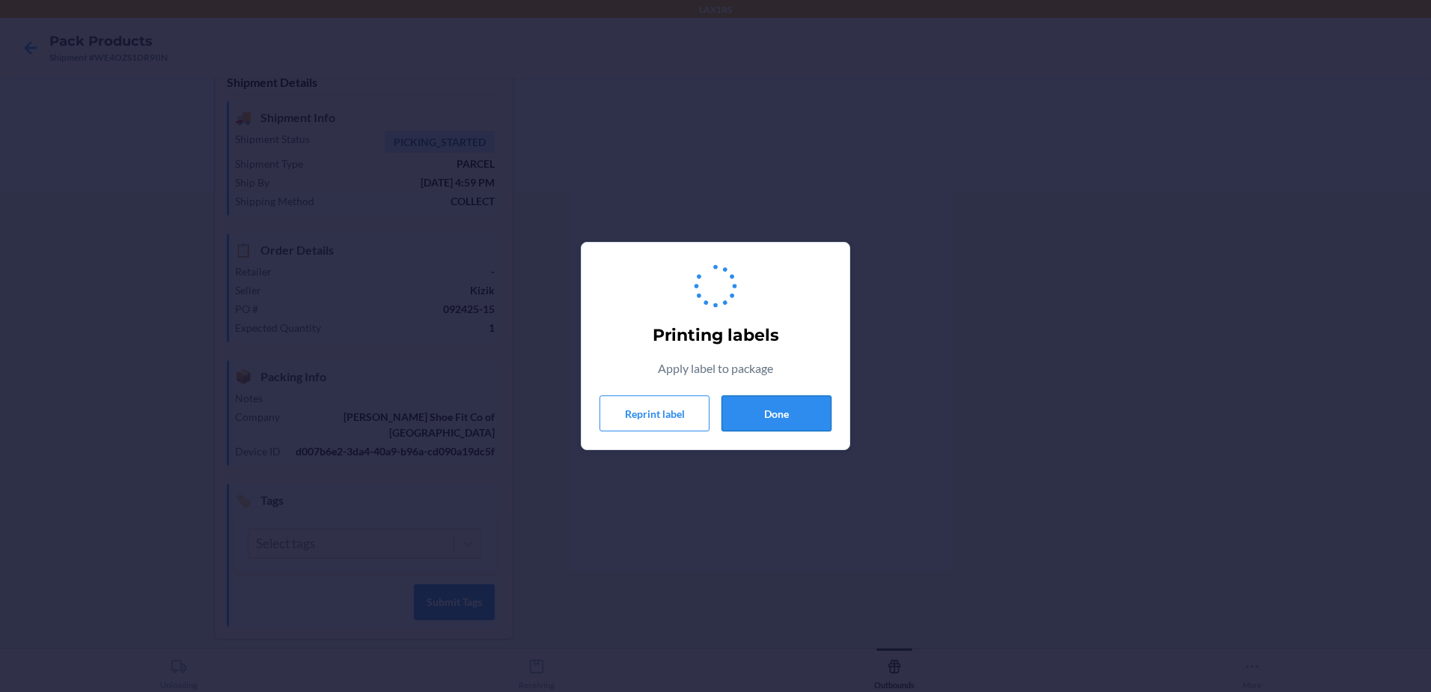
click at [803, 412] on button "Done" at bounding box center [777, 413] width 110 height 36
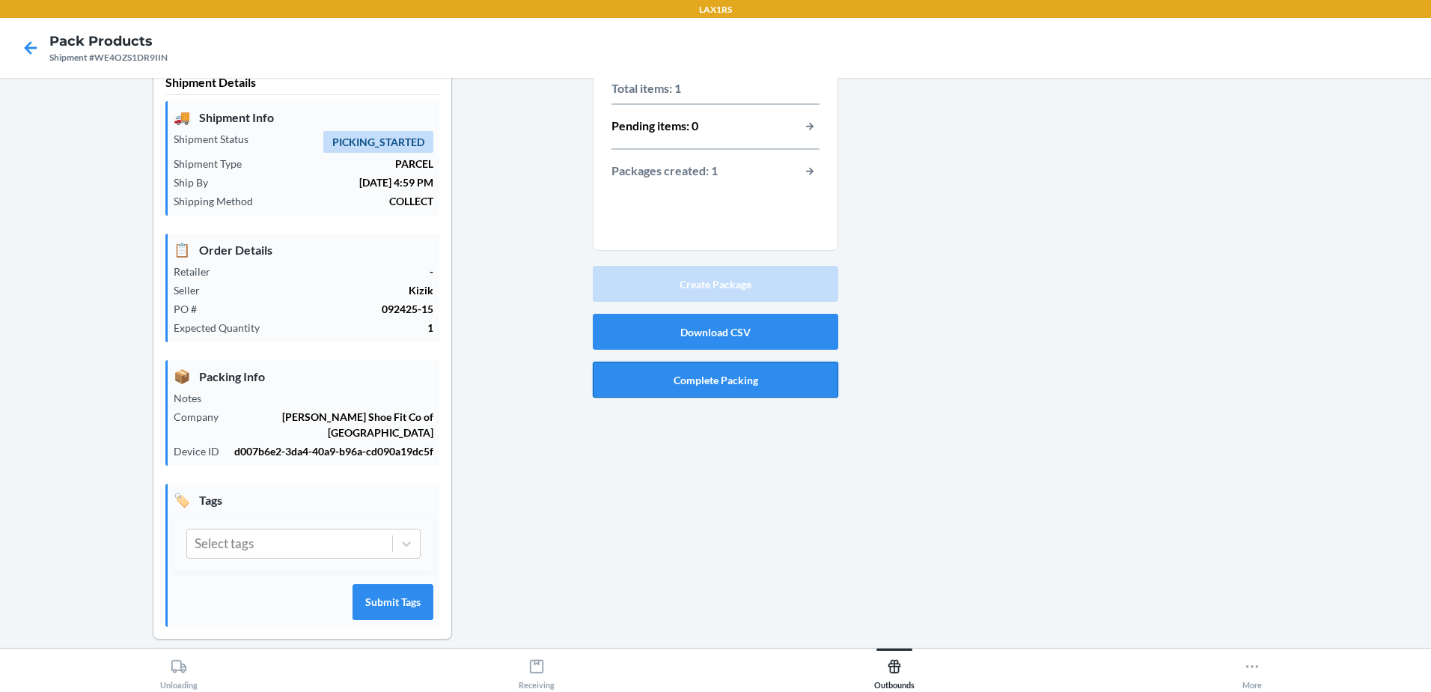
click at [733, 383] on button "Complete Packing" at bounding box center [716, 380] width 246 height 36
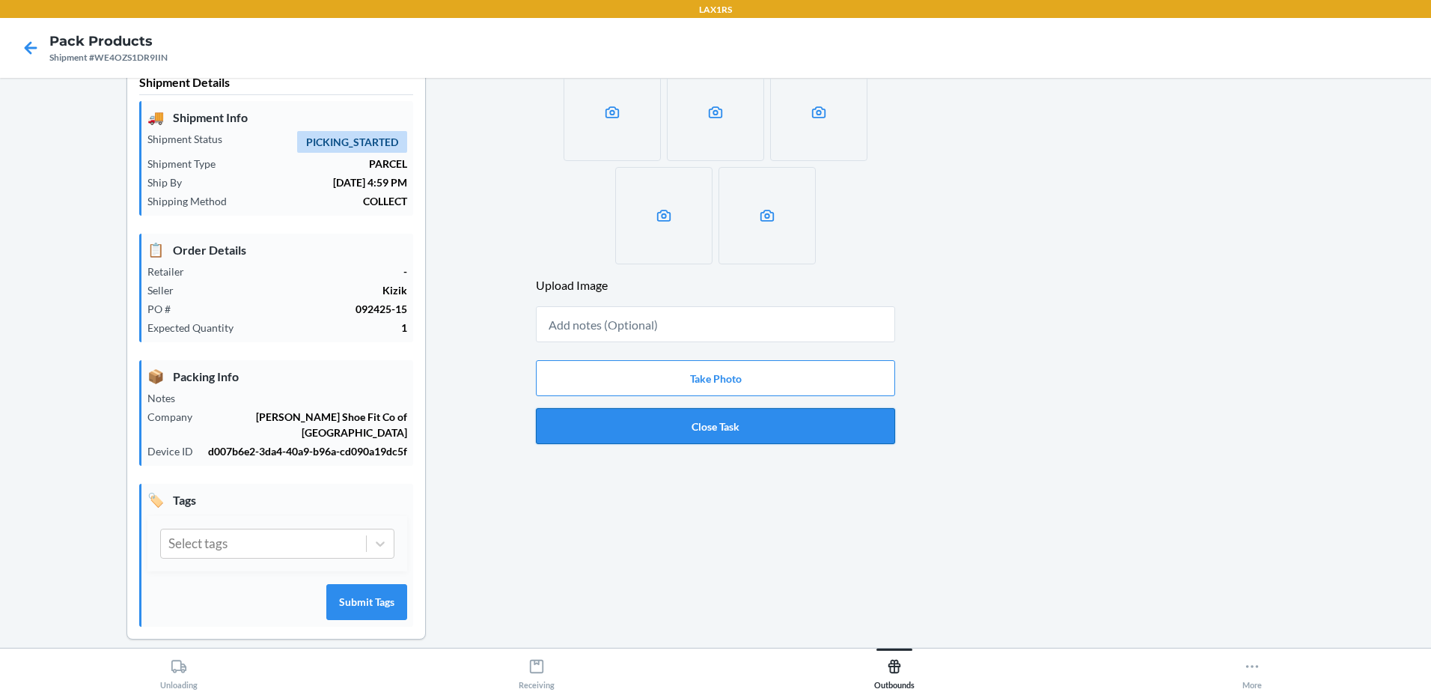
click at [773, 434] on button "Close Task" at bounding box center [715, 426] width 359 height 36
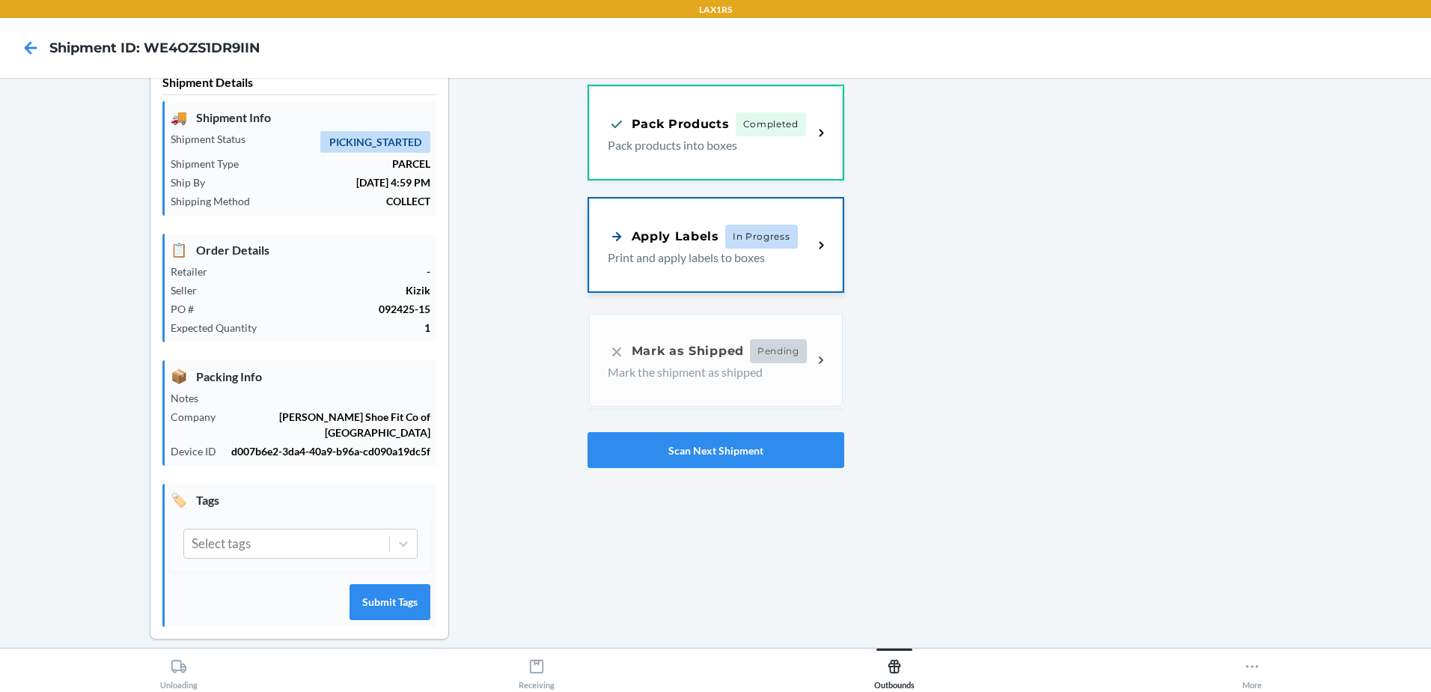
click at [737, 263] on p "Print and apply labels to boxes" at bounding box center [705, 258] width 194 height 18
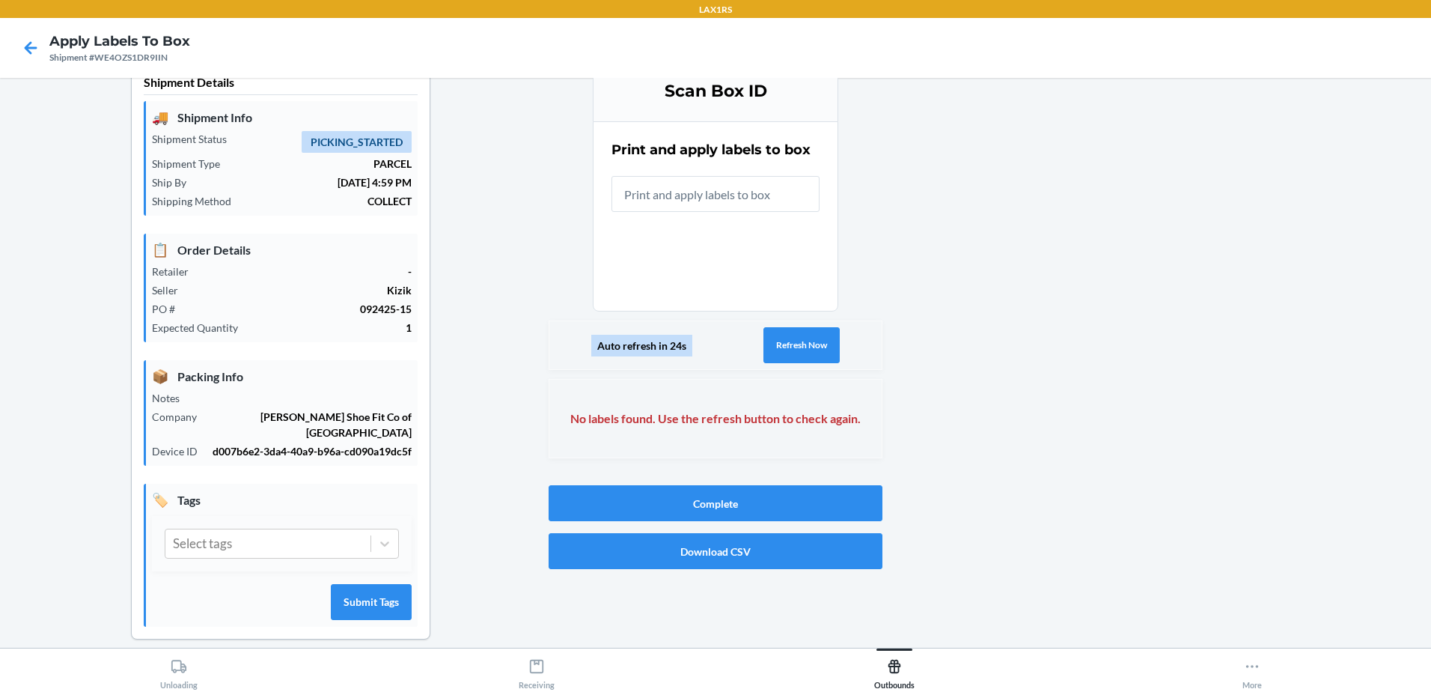
click at [808, 365] on div "Auto refresh in 24s Refresh Now" at bounding box center [716, 344] width 334 height 49
click at [809, 344] on button "Refresh Now" at bounding box center [802, 345] width 76 height 36
click at [820, 327] on button "Refresh Now" at bounding box center [802, 345] width 76 height 36
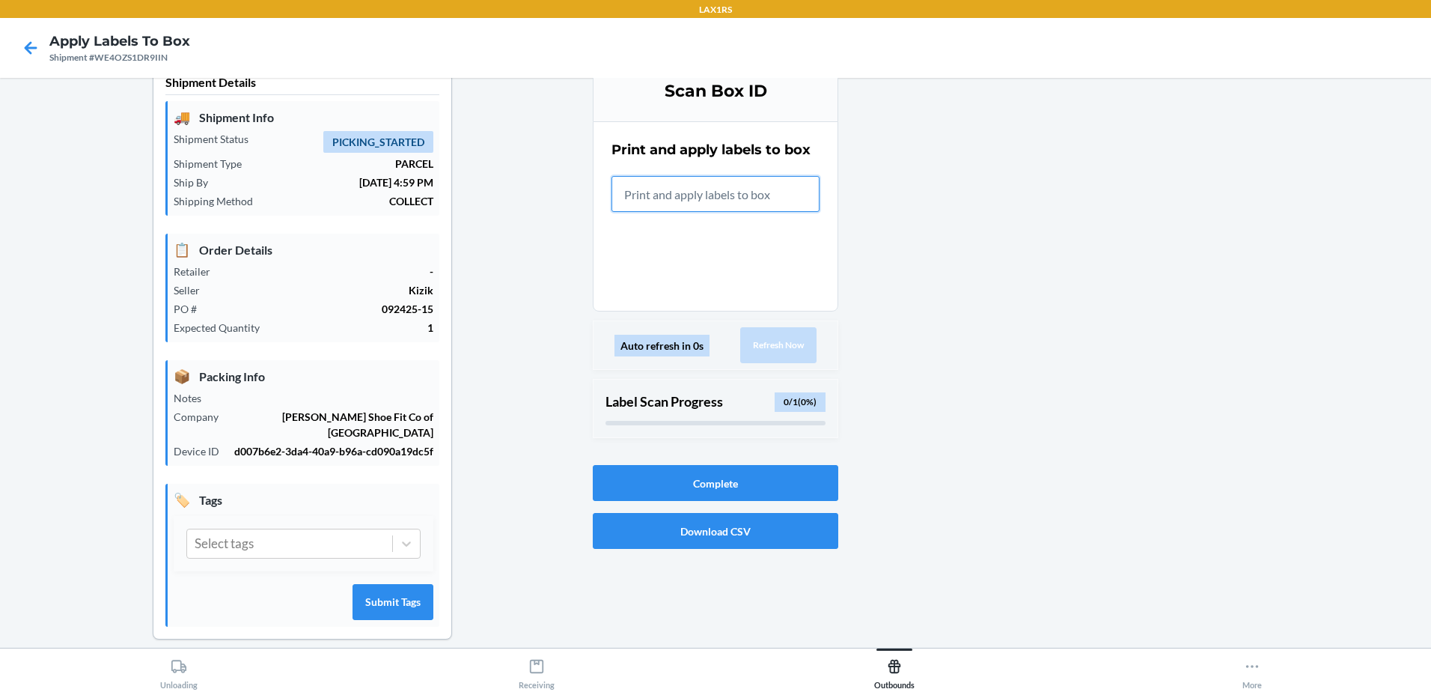
click at [694, 190] on input "text" at bounding box center [716, 194] width 208 height 36
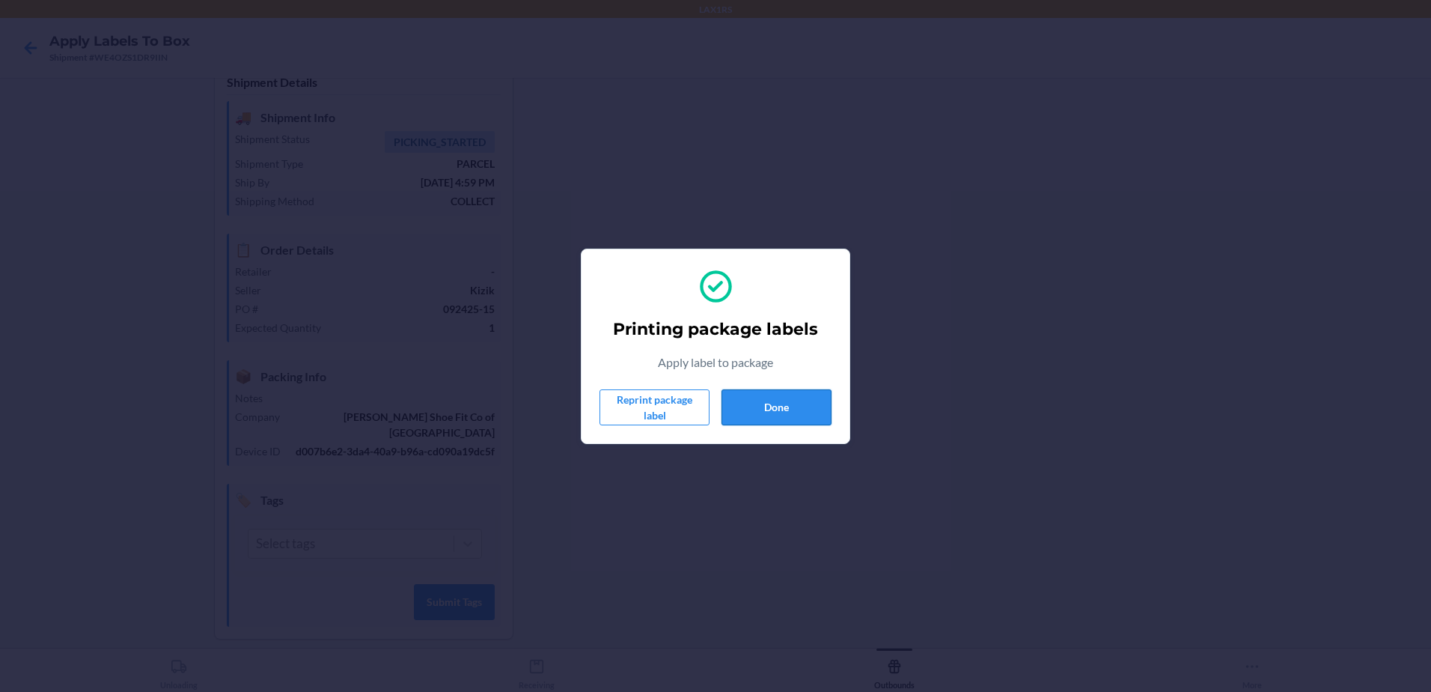
click at [753, 414] on button "Done" at bounding box center [777, 407] width 110 height 36
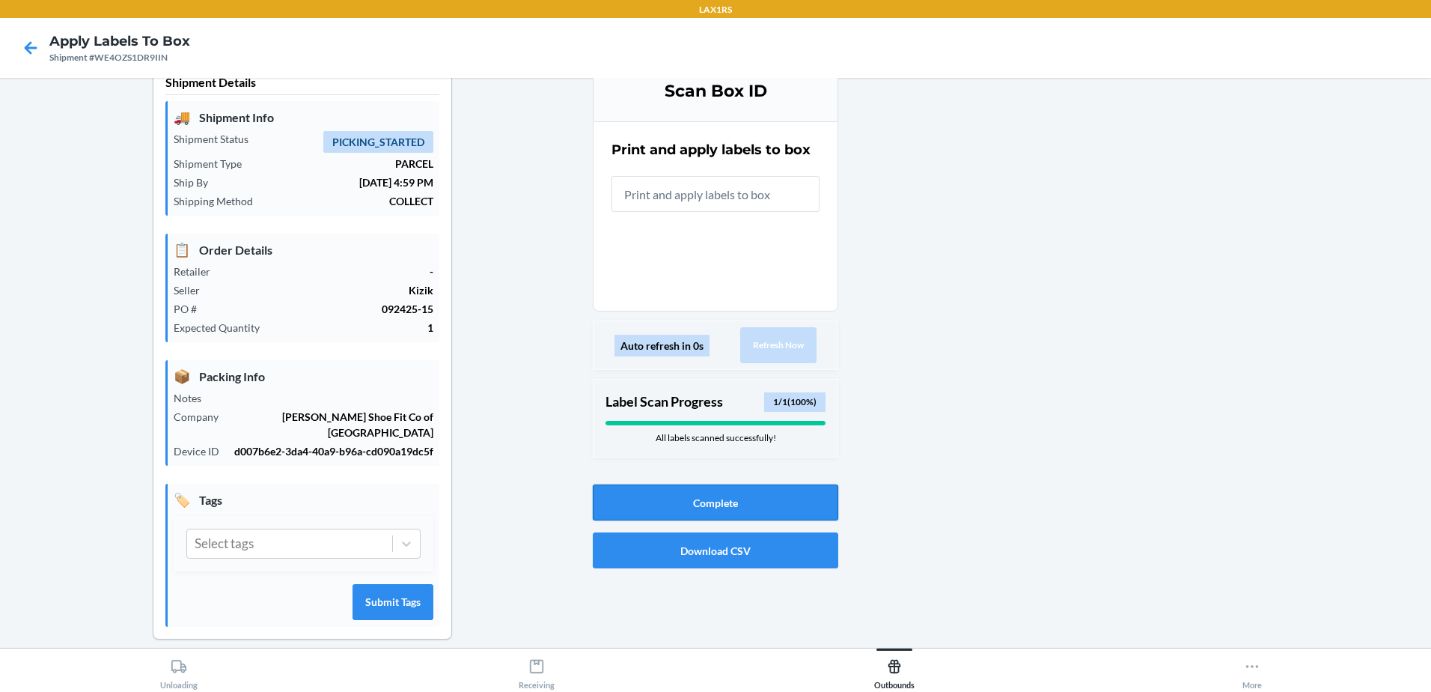
click at [739, 505] on button "Complete" at bounding box center [716, 502] width 246 height 36
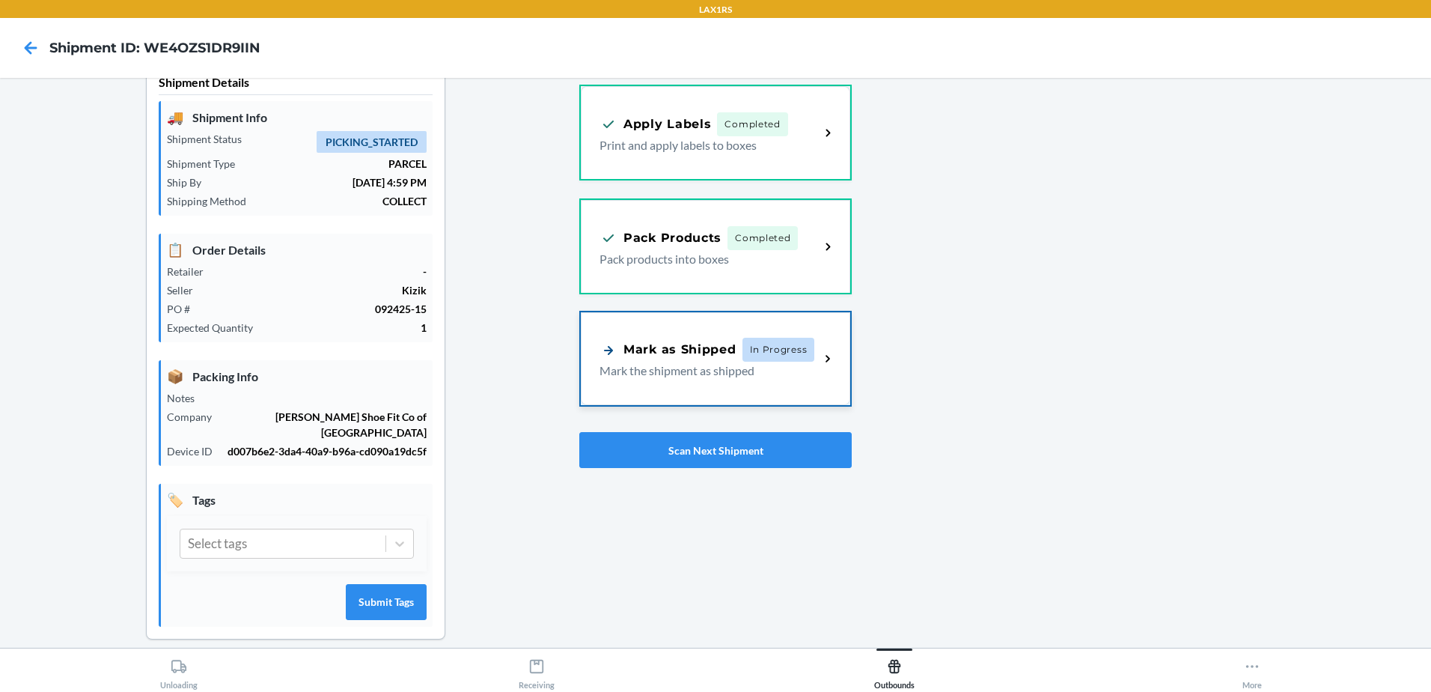
click at [744, 359] on span "In Progress" at bounding box center [779, 350] width 73 height 24
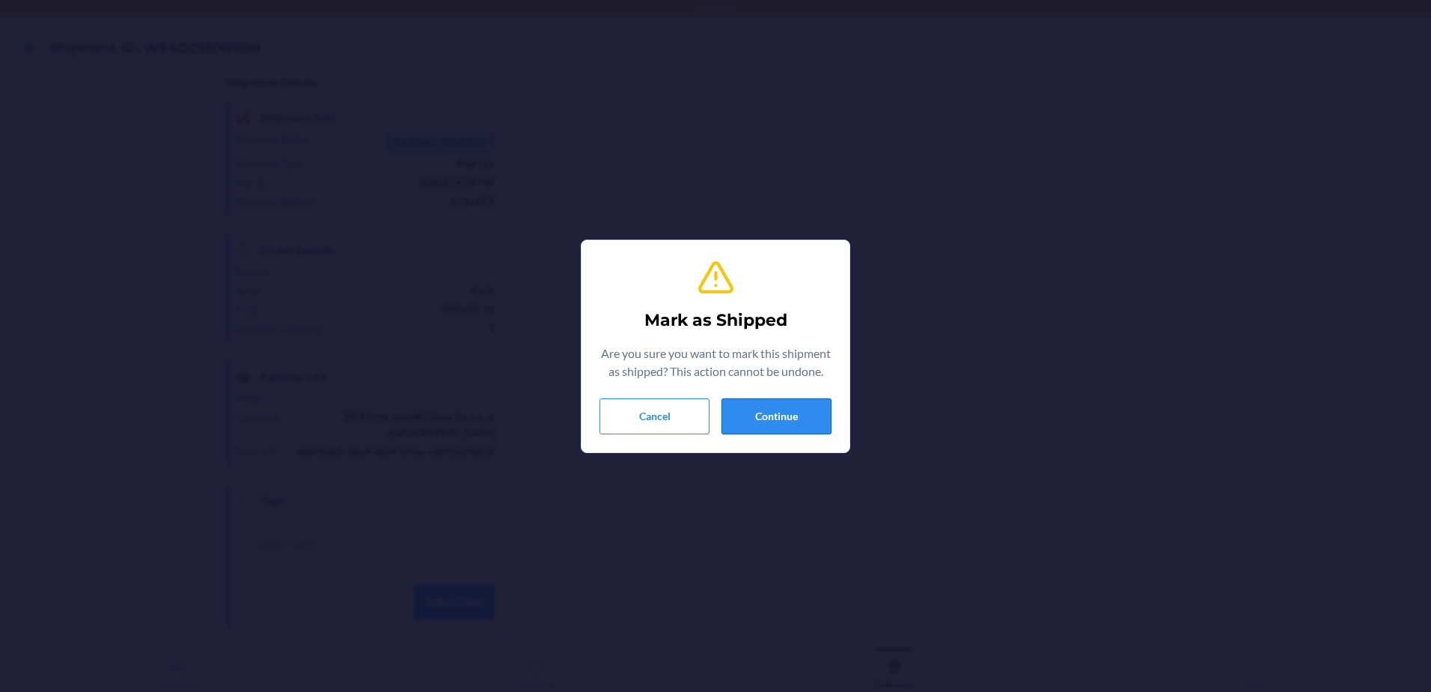
click at [789, 416] on button "Continue" at bounding box center [777, 416] width 110 height 36
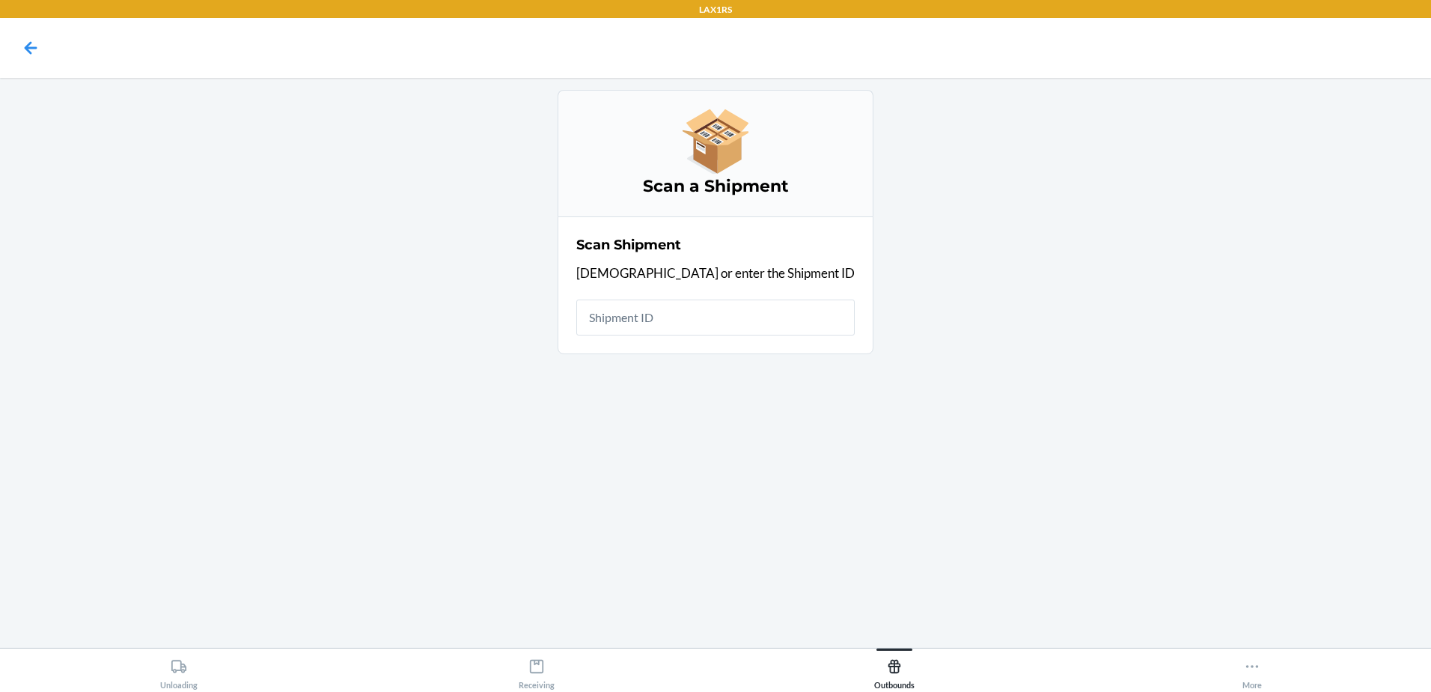
drag, startPoint x: 444, startPoint y: 69, endPoint x: 455, endPoint y: 0, distance: 69.8
click at [449, 57] on nav at bounding box center [715, 48] width 1431 height 60
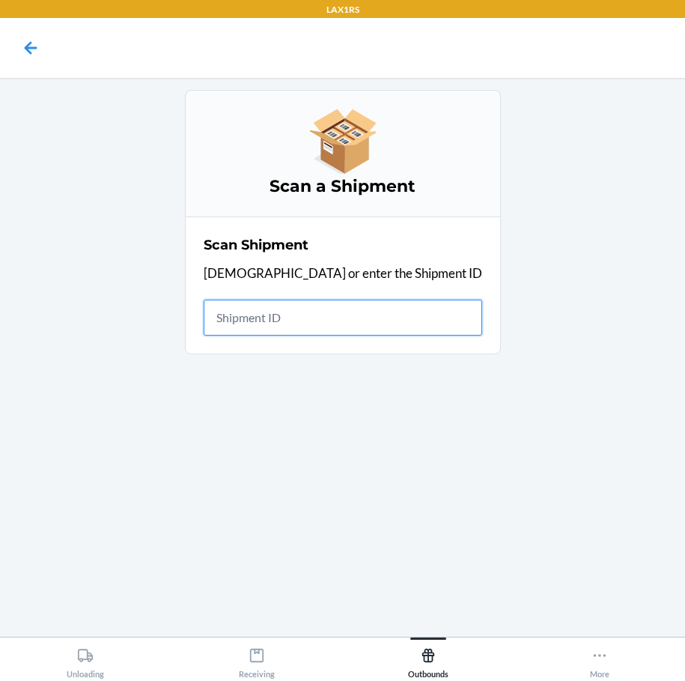
click at [345, 324] on input "text" at bounding box center [343, 317] width 279 height 36
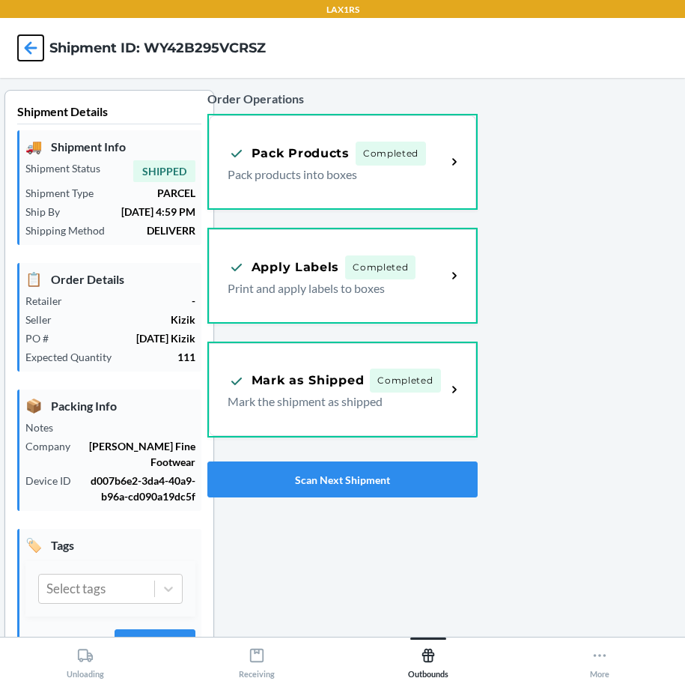
click at [37, 46] on icon at bounding box center [30, 47] width 25 height 25
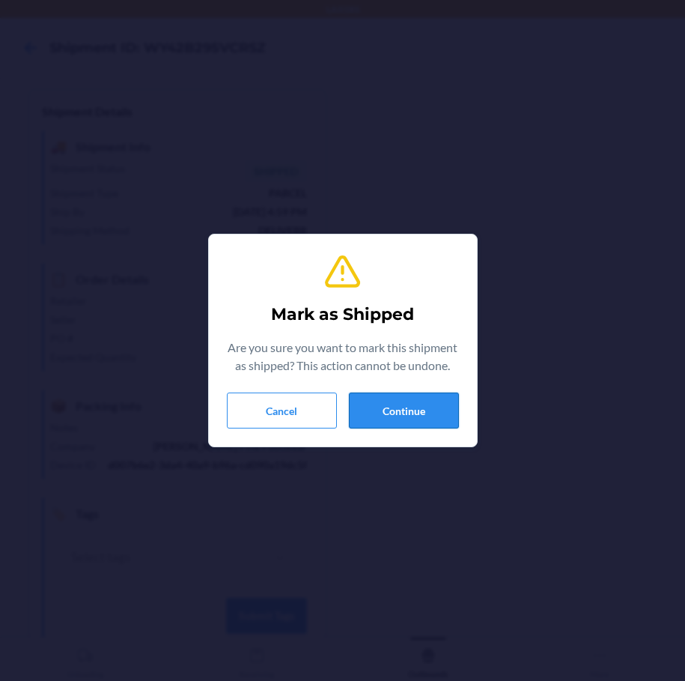
click at [381, 399] on button "Continue" at bounding box center [404, 410] width 110 height 36
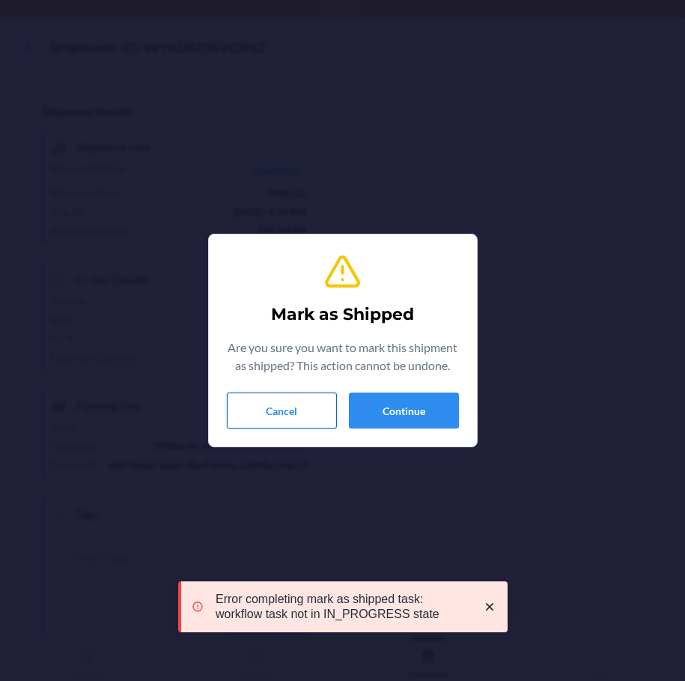
click at [287, 400] on button "Cancel" at bounding box center [282, 410] width 110 height 36
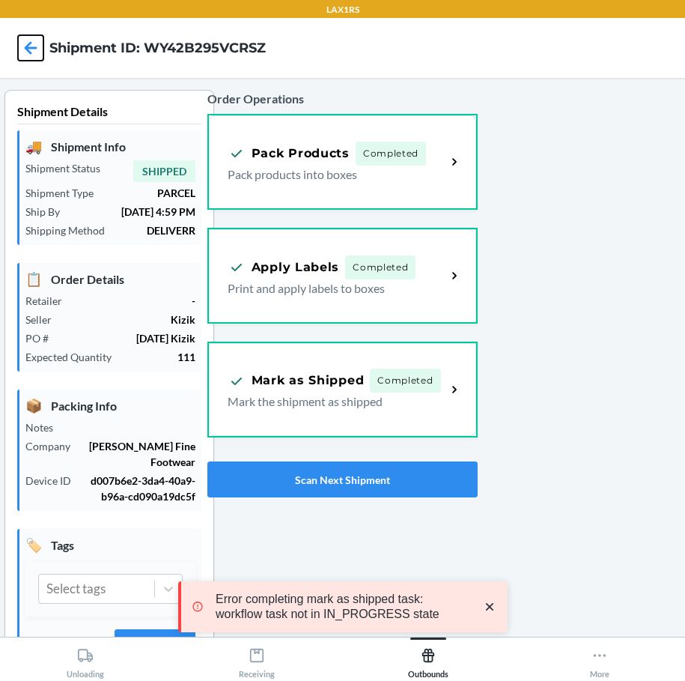
click at [31, 49] on icon at bounding box center [30, 47] width 25 height 25
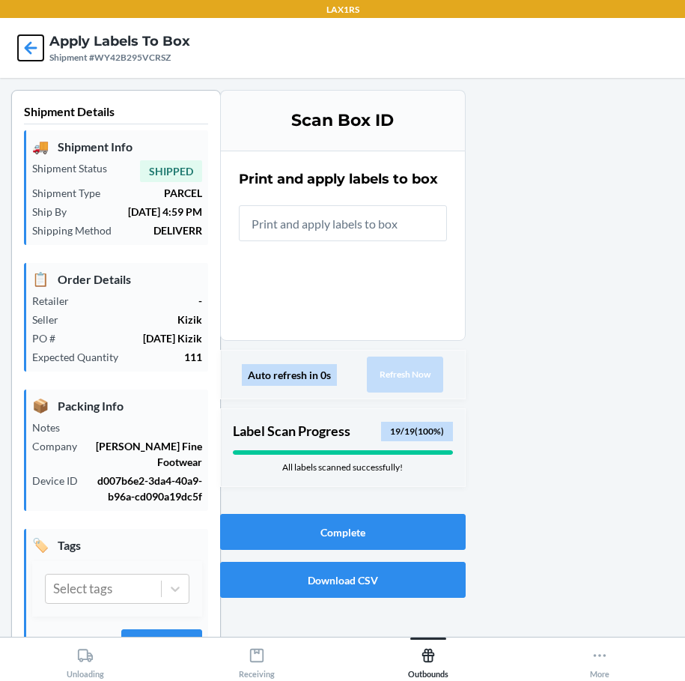
click at [26, 44] on icon at bounding box center [30, 47] width 25 height 25
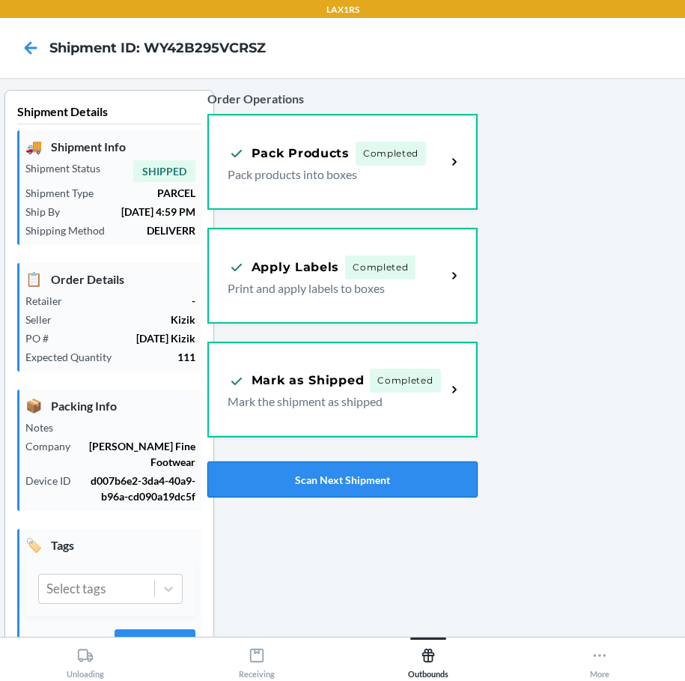
click at [321, 475] on button "Scan Next Shipment" at bounding box center [342, 479] width 270 height 36
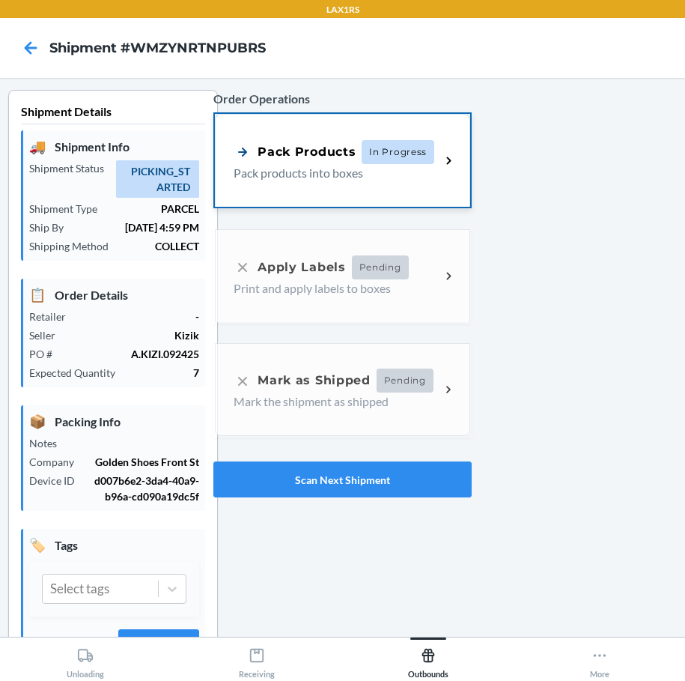
click at [457, 165] on div "Pack Products In Progress Pack products into boxes" at bounding box center [342, 160] width 255 height 93
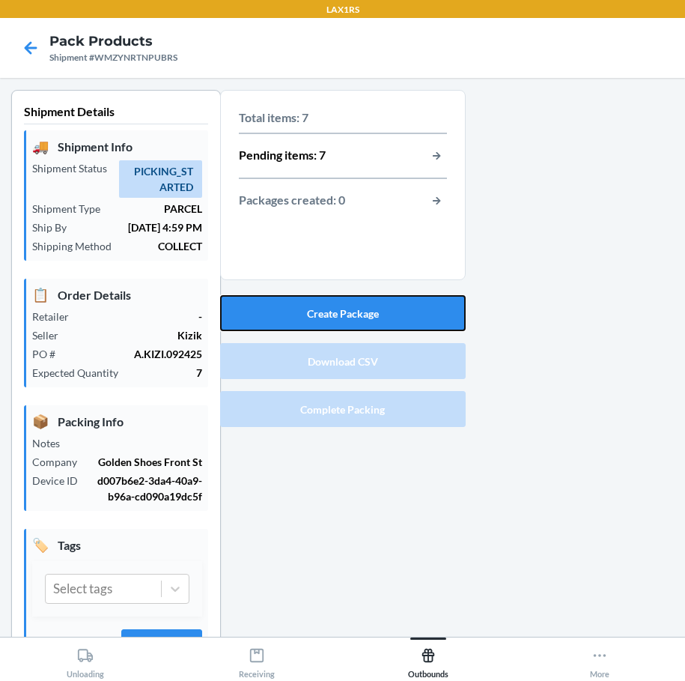
click at [350, 318] on button "Create Package" at bounding box center [343, 313] width 246 height 36
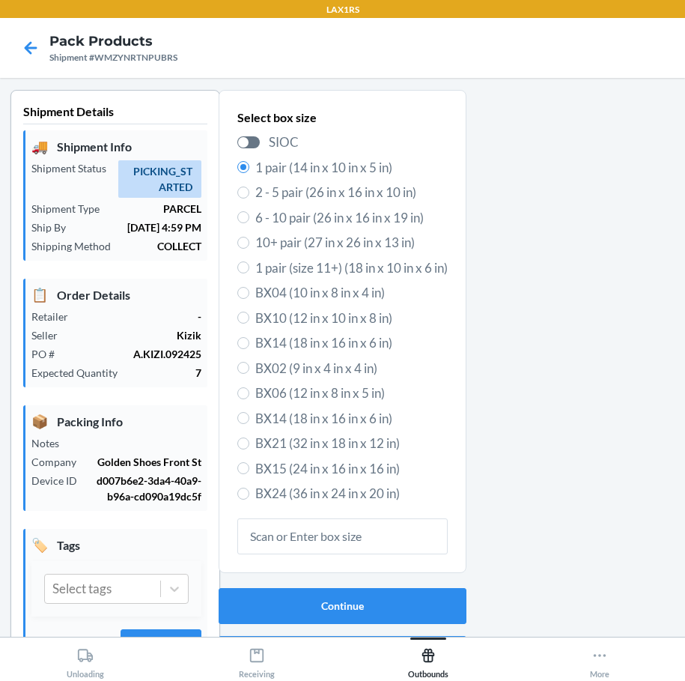
click at [361, 213] on span "6 - 10 pair (26 in x 16 in x 19 in)" at bounding box center [351, 217] width 192 height 19
click at [249, 213] on input "6 - 10 pair (26 in x 16 in x 19 in)" at bounding box center [243, 217] width 12 height 12
radio input "true"
radio input "false"
click at [365, 603] on button "Continue" at bounding box center [343, 606] width 248 height 36
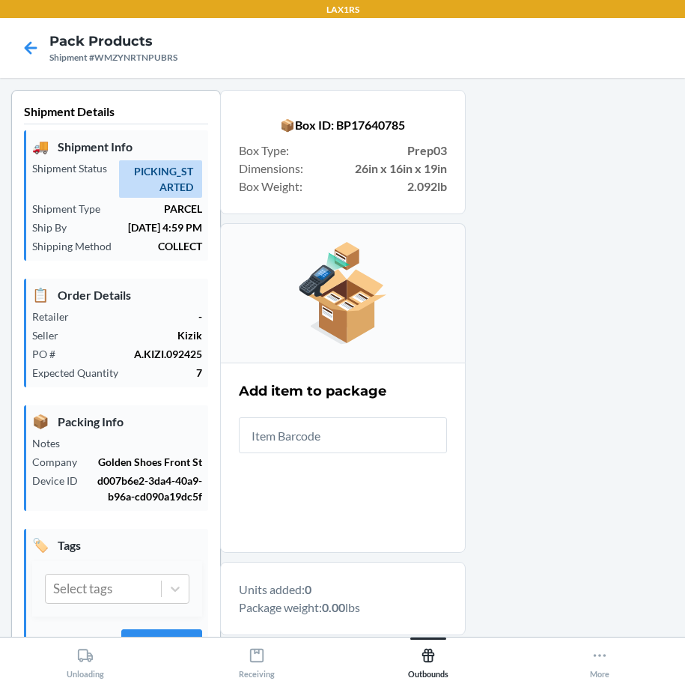
click at [404, 442] on input "text" at bounding box center [343, 435] width 208 height 36
click at [403, 442] on input "text" at bounding box center [343, 435] width 208 height 36
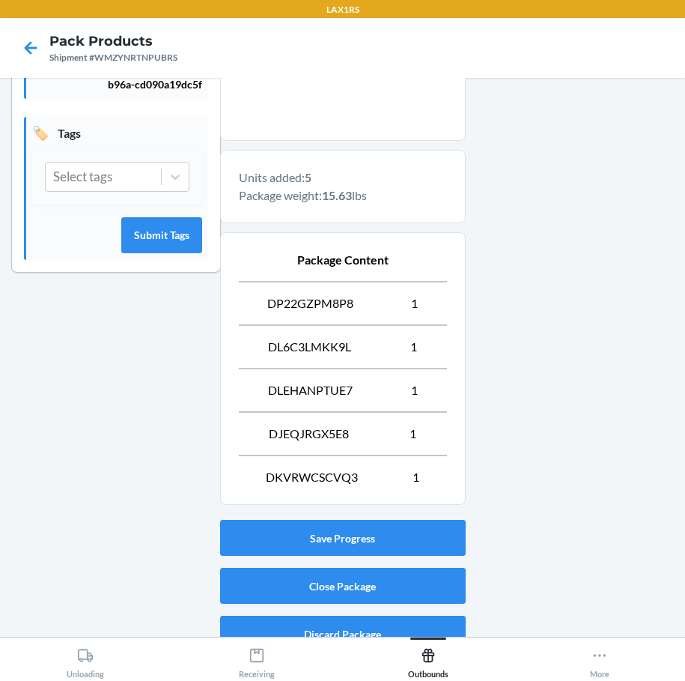
scroll to position [433, 0]
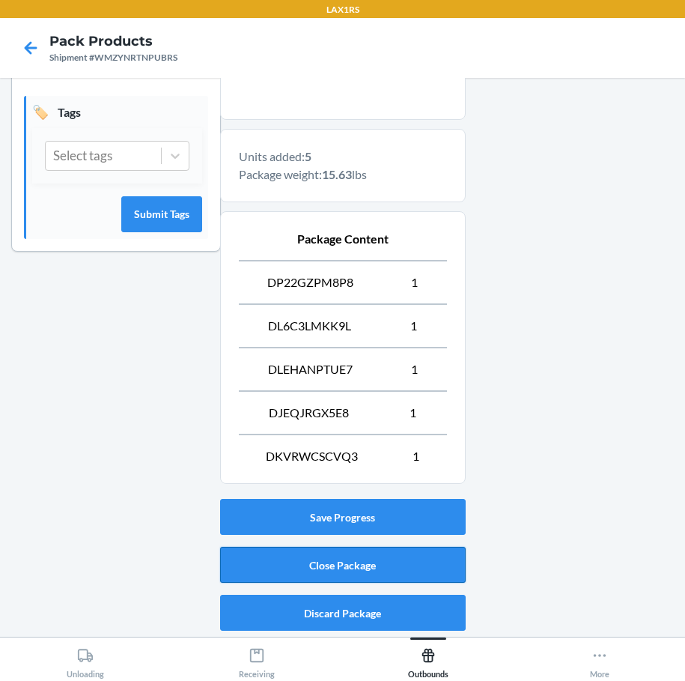
click at [377, 568] on button "Close Package" at bounding box center [343, 565] width 246 height 36
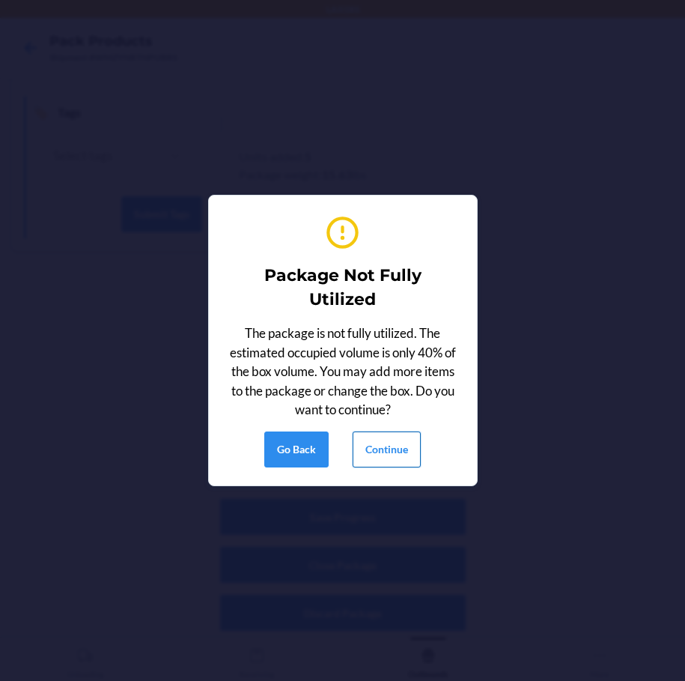
click at [403, 438] on button "Continue" at bounding box center [387, 449] width 68 height 36
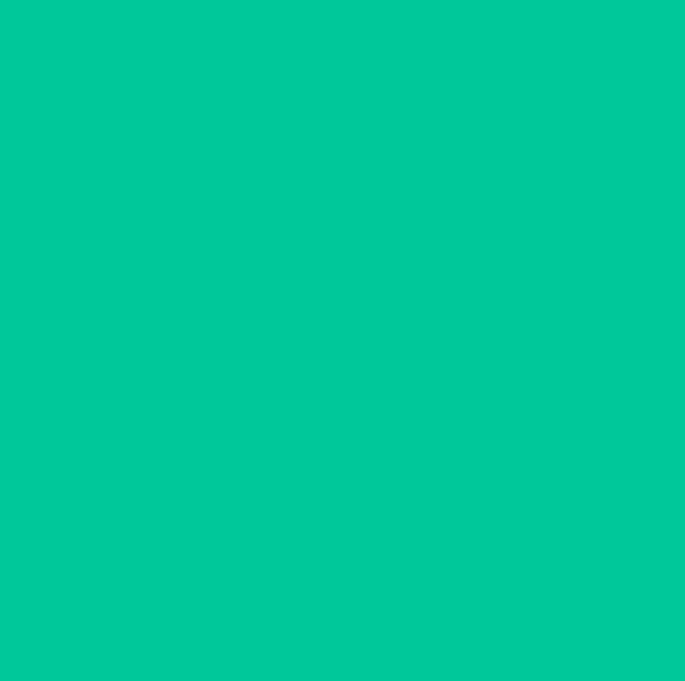
scroll to position [40, 0]
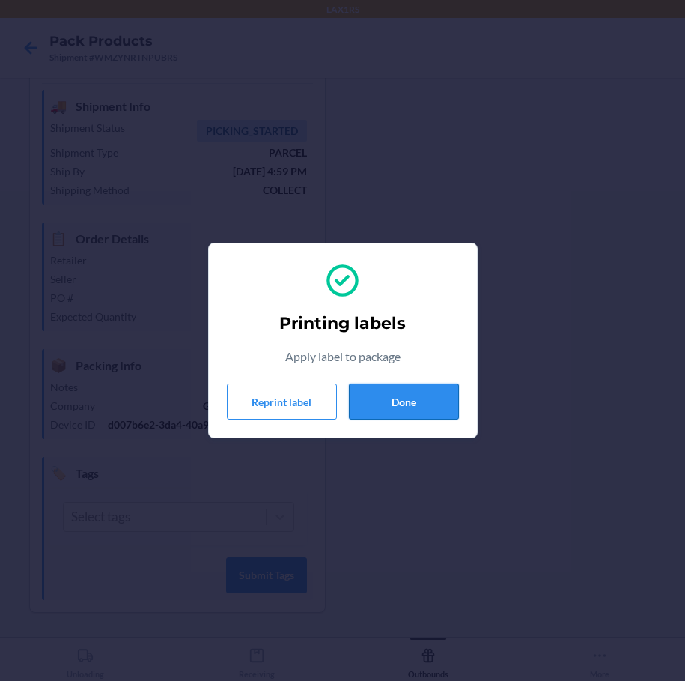
click at [407, 415] on button "Done" at bounding box center [404, 401] width 110 height 36
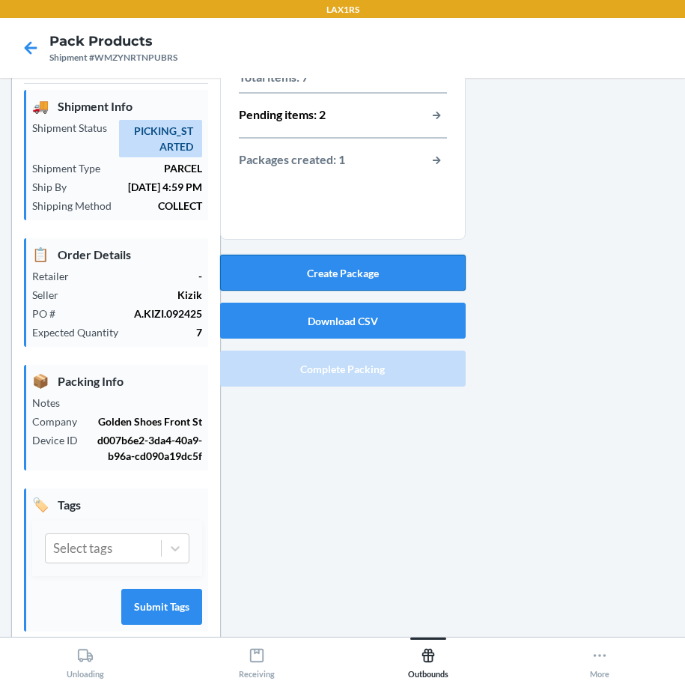
click at [365, 270] on button "Create Package" at bounding box center [343, 273] width 246 height 36
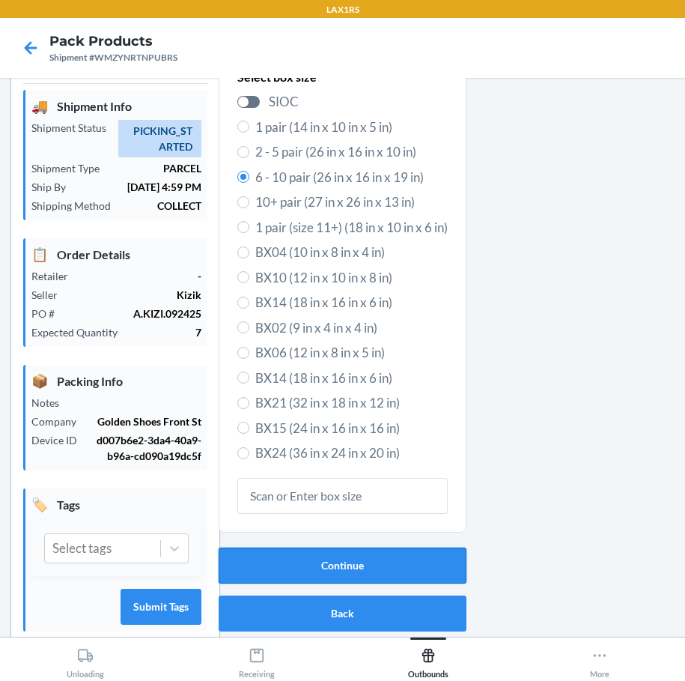
click at [369, 562] on button "Continue" at bounding box center [343, 565] width 248 height 36
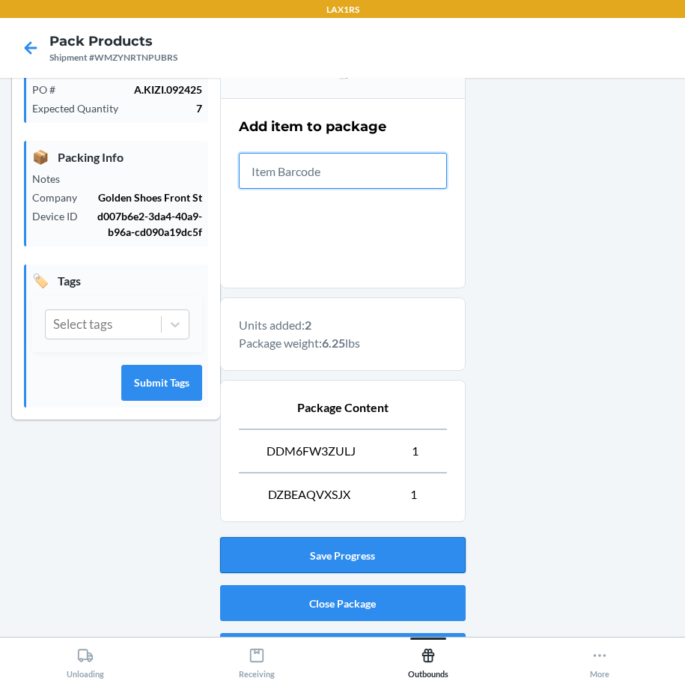
scroll to position [302, 0]
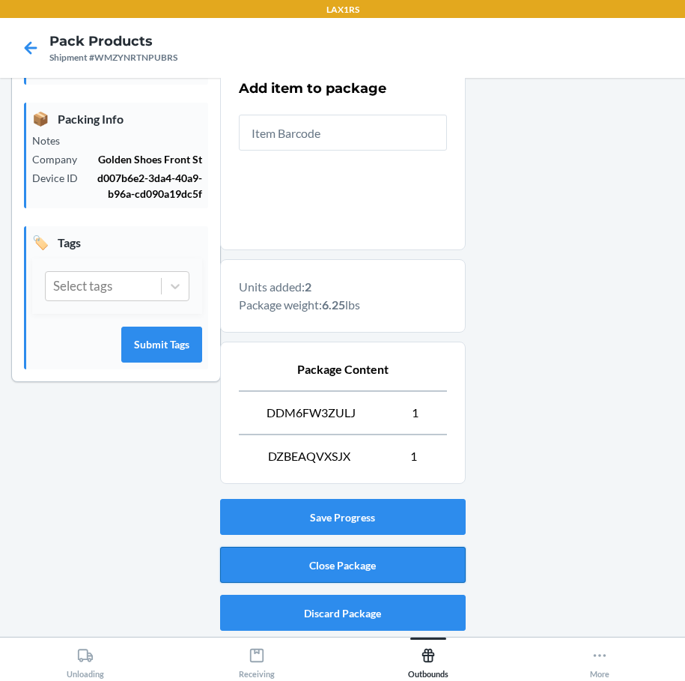
click at [328, 558] on button "Close Package" at bounding box center [343, 565] width 246 height 36
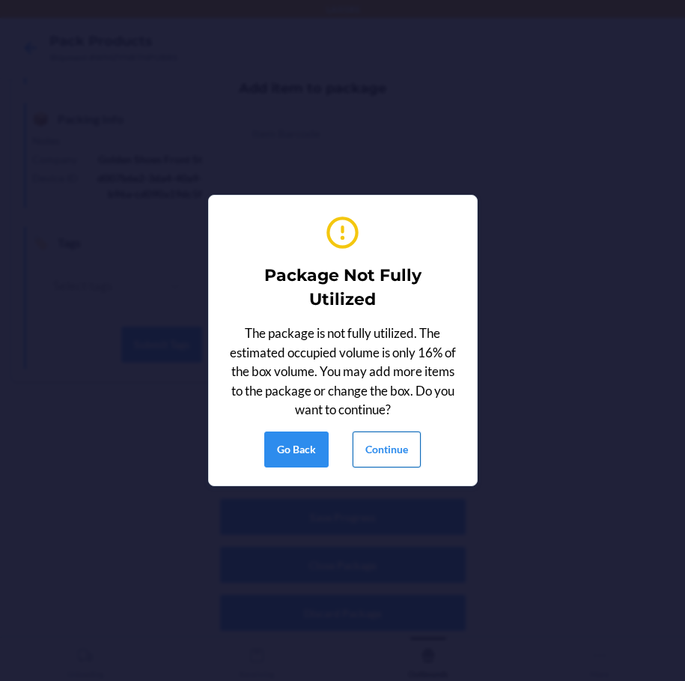
click at [398, 455] on button "Continue" at bounding box center [387, 449] width 68 height 36
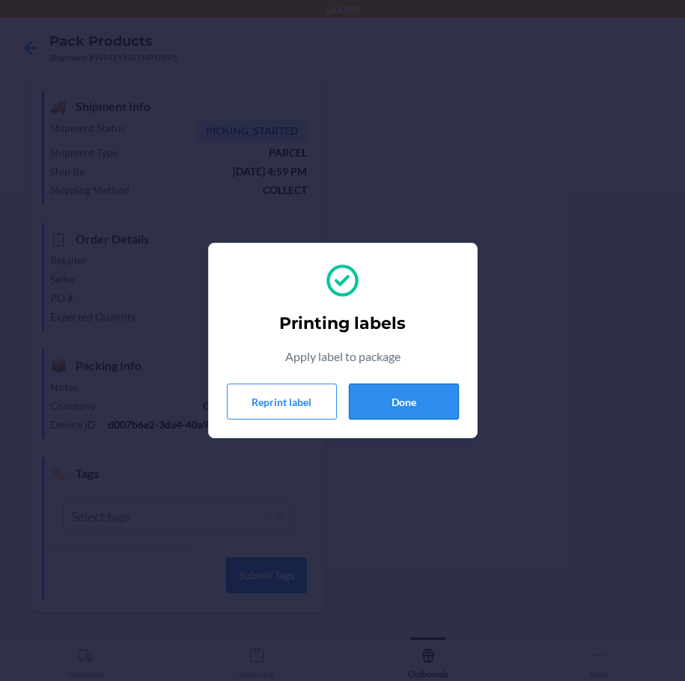
click at [406, 399] on button "Done" at bounding box center [404, 401] width 110 height 36
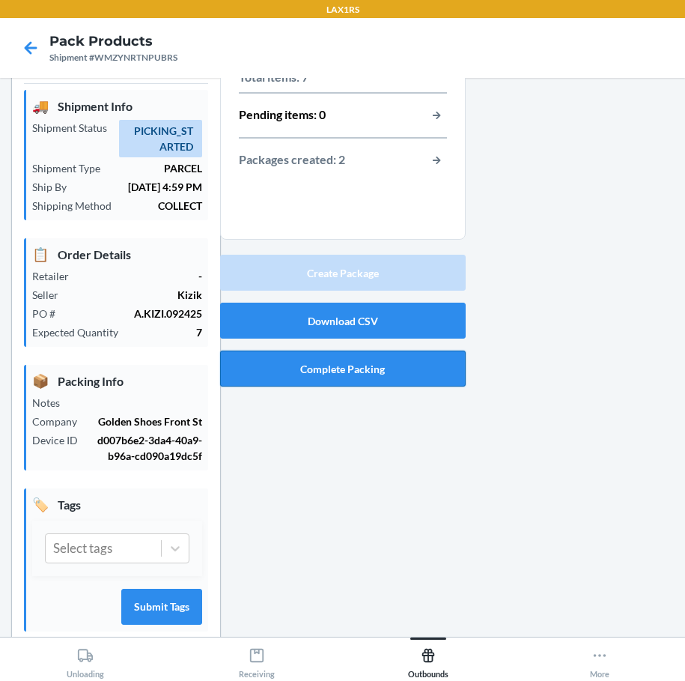
click at [372, 382] on button "Complete Packing" at bounding box center [343, 368] width 246 height 36
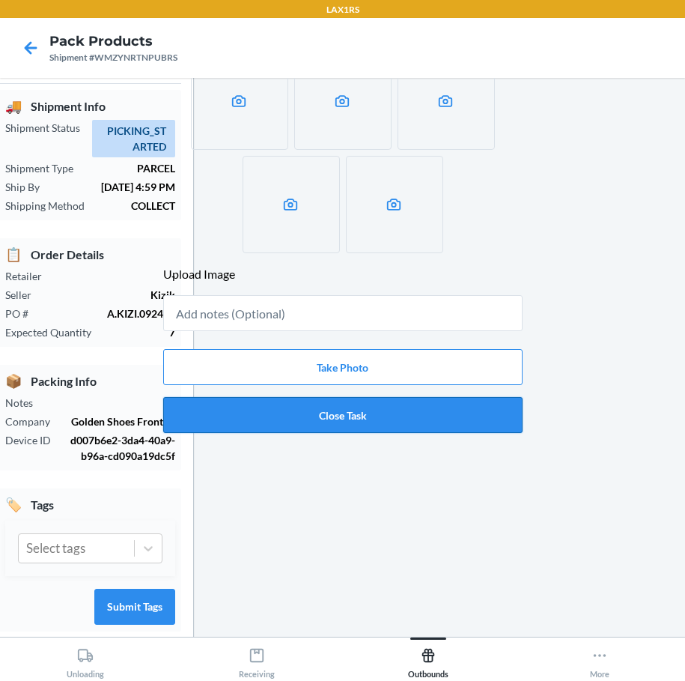
click at [377, 407] on button "Close Task" at bounding box center [342, 415] width 359 height 36
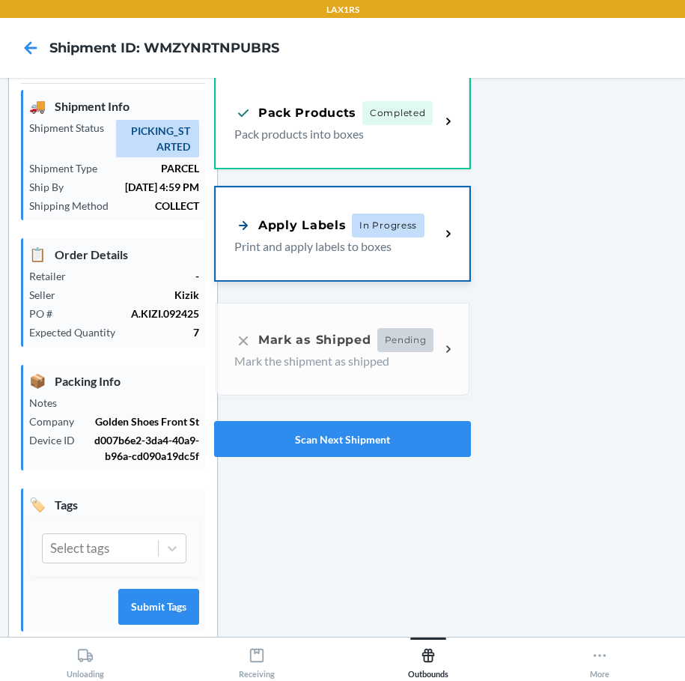
click at [320, 237] on p "Print and apply labels to boxes" at bounding box center [331, 246] width 194 height 18
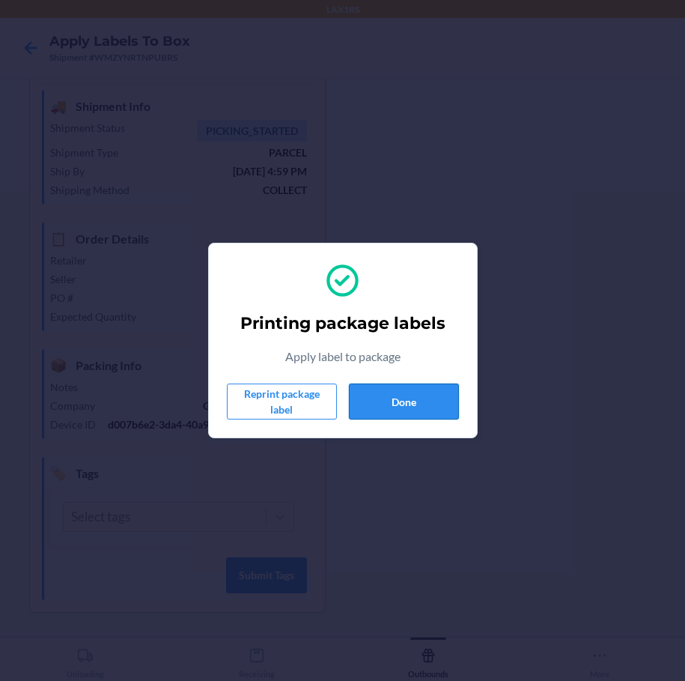
click at [420, 390] on button "Done" at bounding box center [404, 401] width 110 height 36
click at [397, 389] on button "Done" at bounding box center [404, 401] width 110 height 36
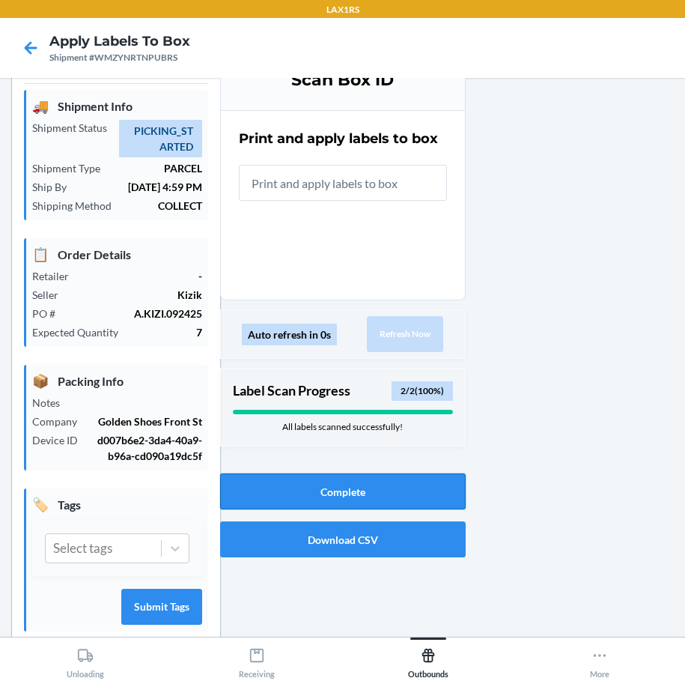
click at [380, 490] on button "Complete" at bounding box center [343, 491] width 246 height 36
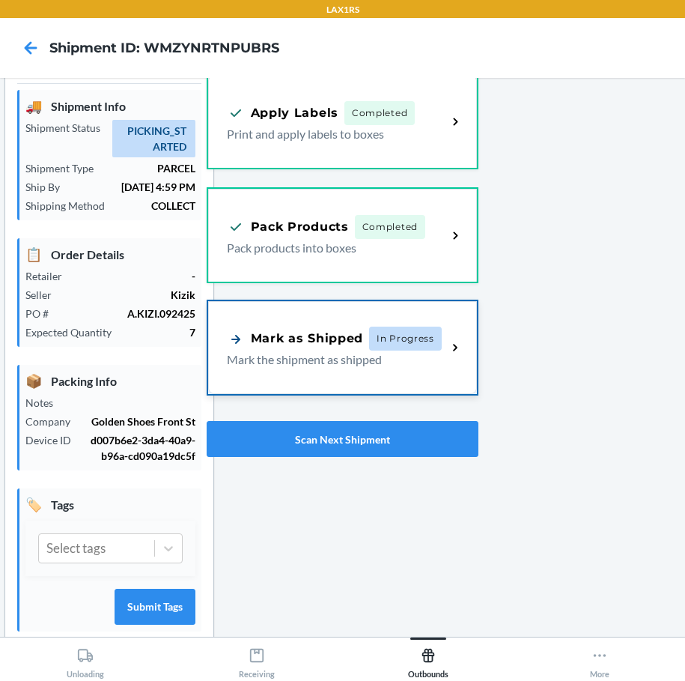
click at [330, 338] on div "Mark as Shipped" at bounding box center [295, 338] width 137 height 19
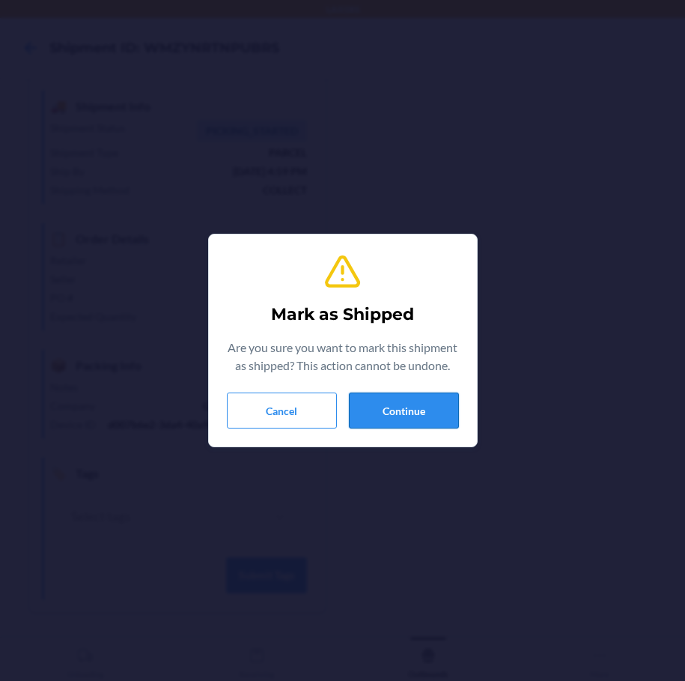
click at [441, 407] on button "Continue" at bounding box center [404, 410] width 110 height 36
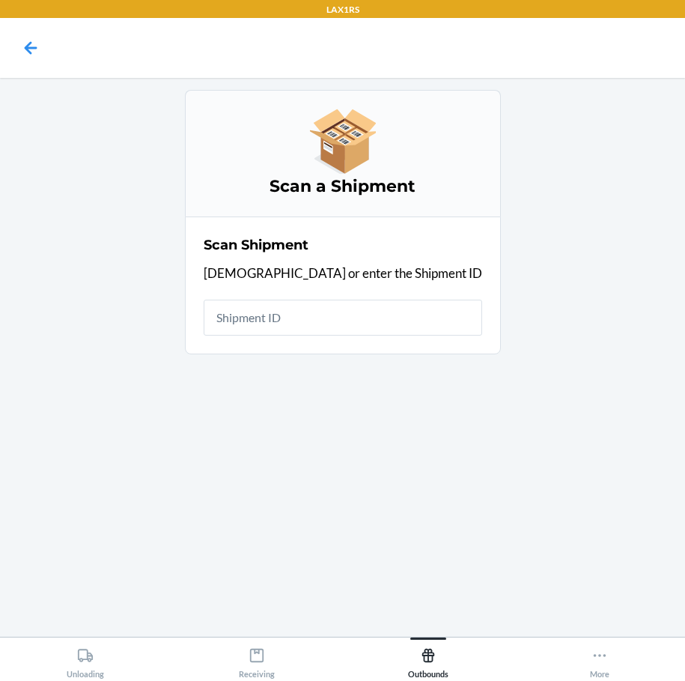
click at [332, 313] on input "text" at bounding box center [343, 317] width 279 height 36
click at [350, 316] on input "text" at bounding box center [343, 317] width 279 height 36
click at [350, 314] on input "text" at bounding box center [343, 317] width 279 height 36
type input "WY42B295VCR"
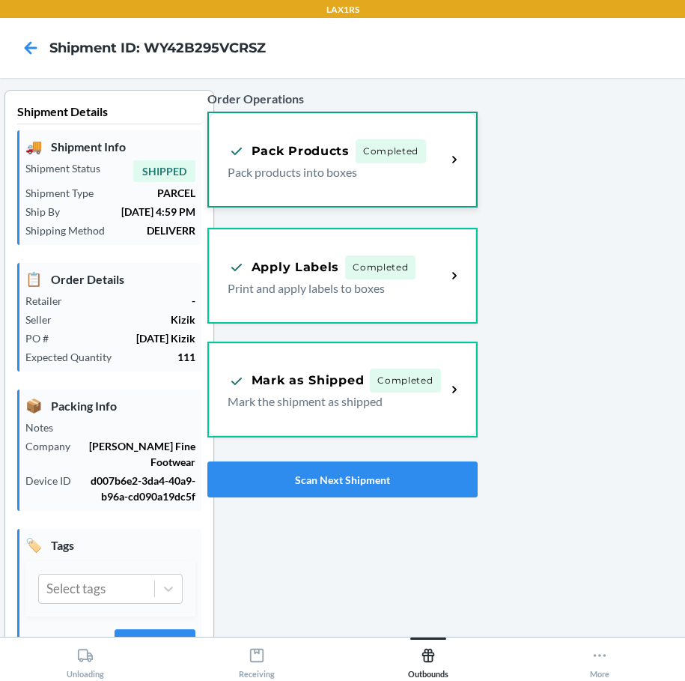
click at [383, 166] on p "Pack products into boxes" at bounding box center [331, 172] width 207 height 18
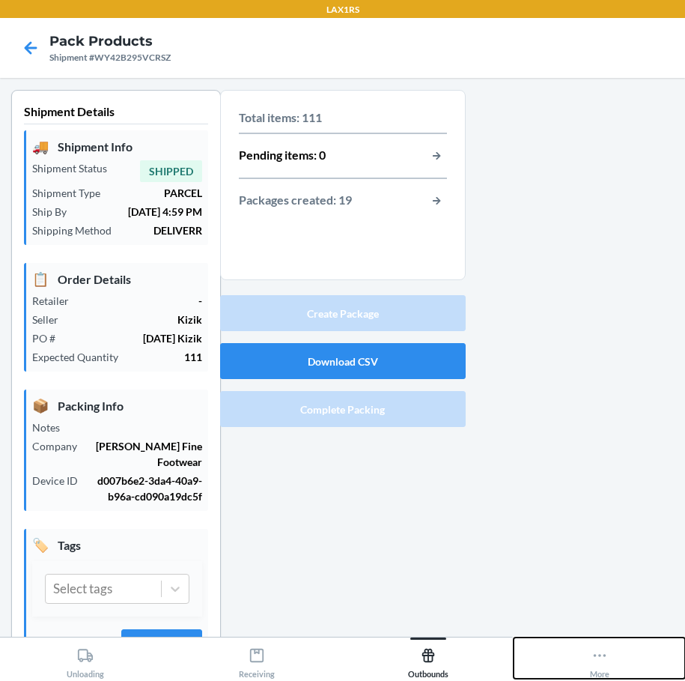
click at [594, 663] on div "More" at bounding box center [599, 659] width 19 height 37
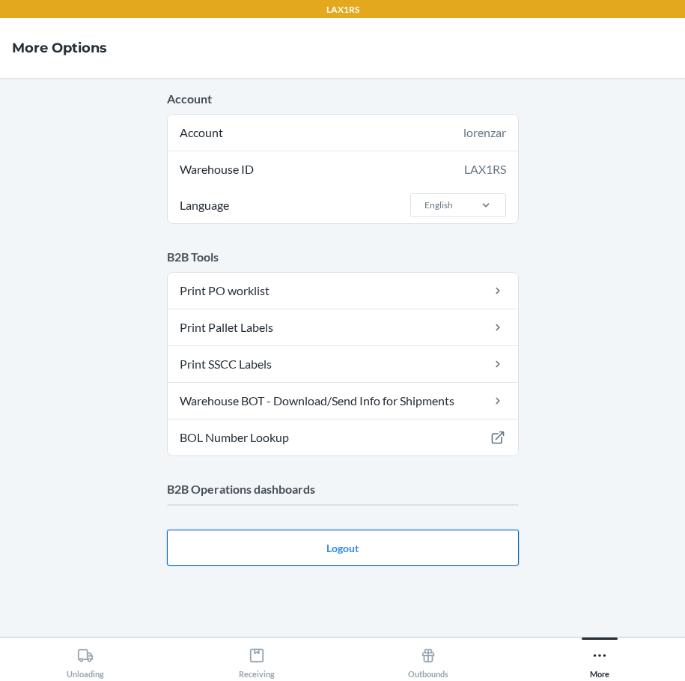
click at [413, 551] on button "Logout" at bounding box center [343, 547] width 352 height 36
